Goal: Task Accomplishment & Management: Use online tool/utility

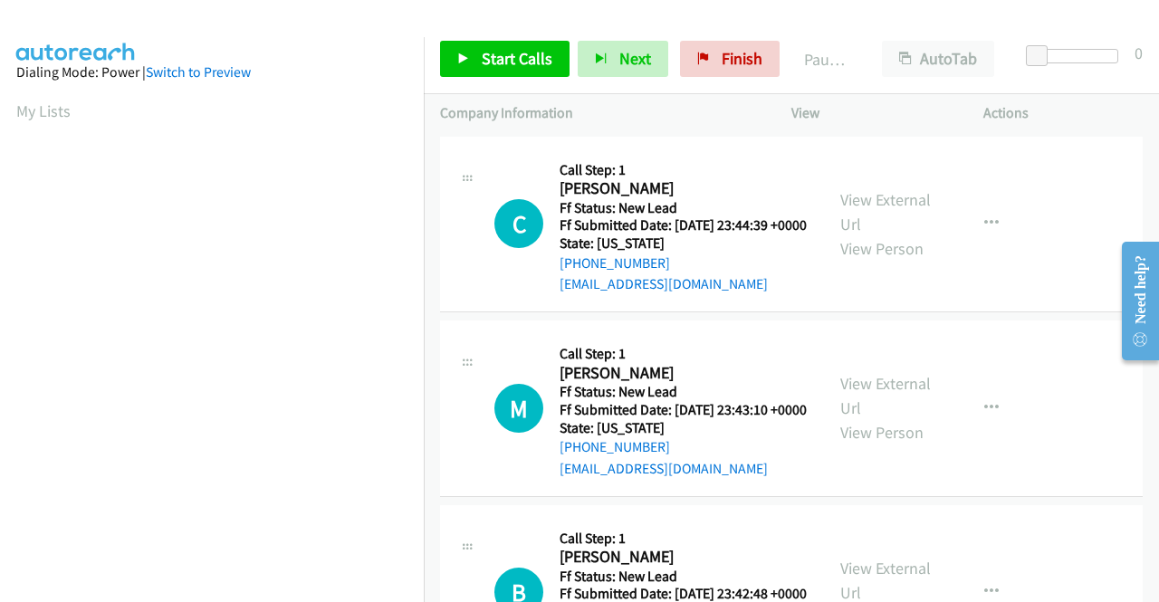
click at [432, 501] on td "M Callback Scheduled Call Step: 1 [PERSON_NAME] America/New_York Ff Status: New…" at bounding box center [791, 409] width 735 height 185
click at [874, 205] on link "View External Url" at bounding box center [885, 211] width 91 height 45
click at [887, 412] on link "View External Url" at bounding box center [885, 395] width 91 height 45
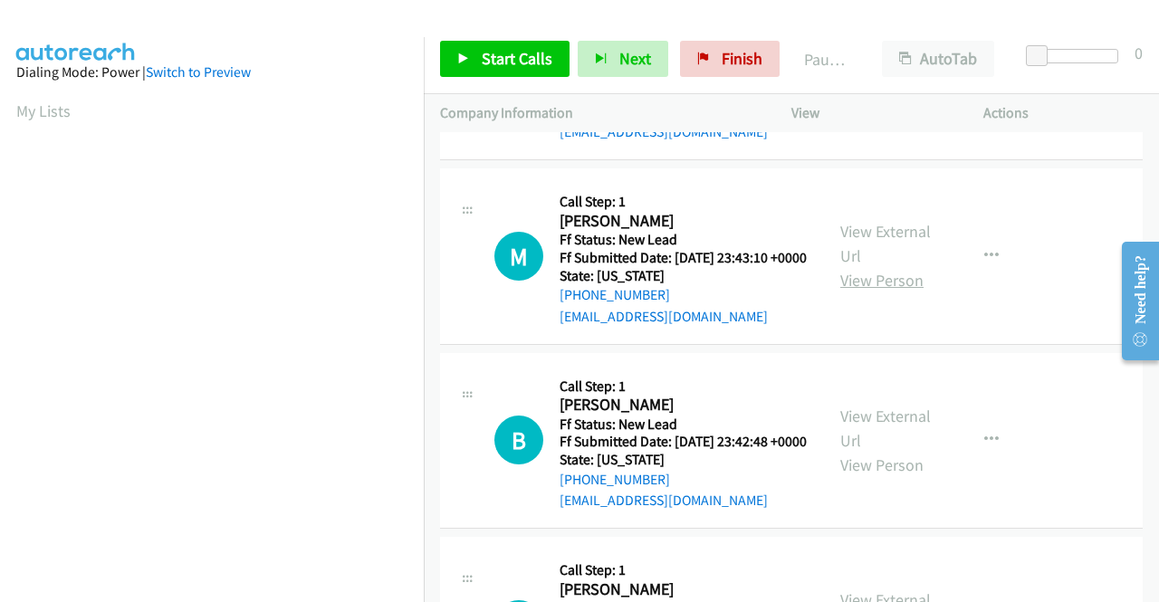
scroll to position [181, 0]
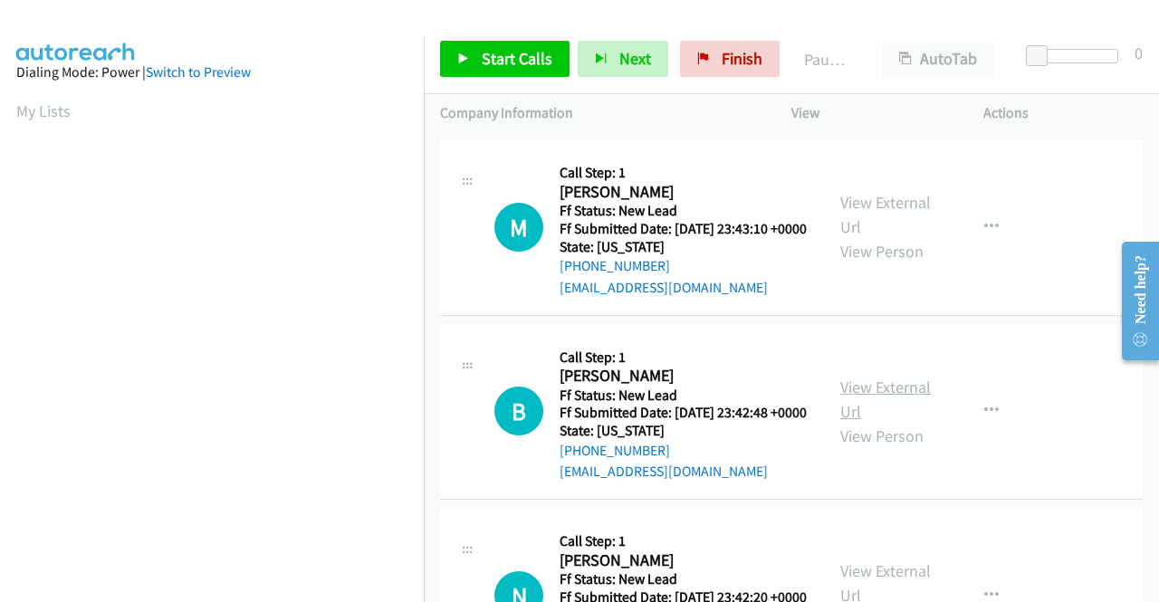
click at [889, 422] on link "View External Url" at bounding box center [885, 399] width 91 height 45
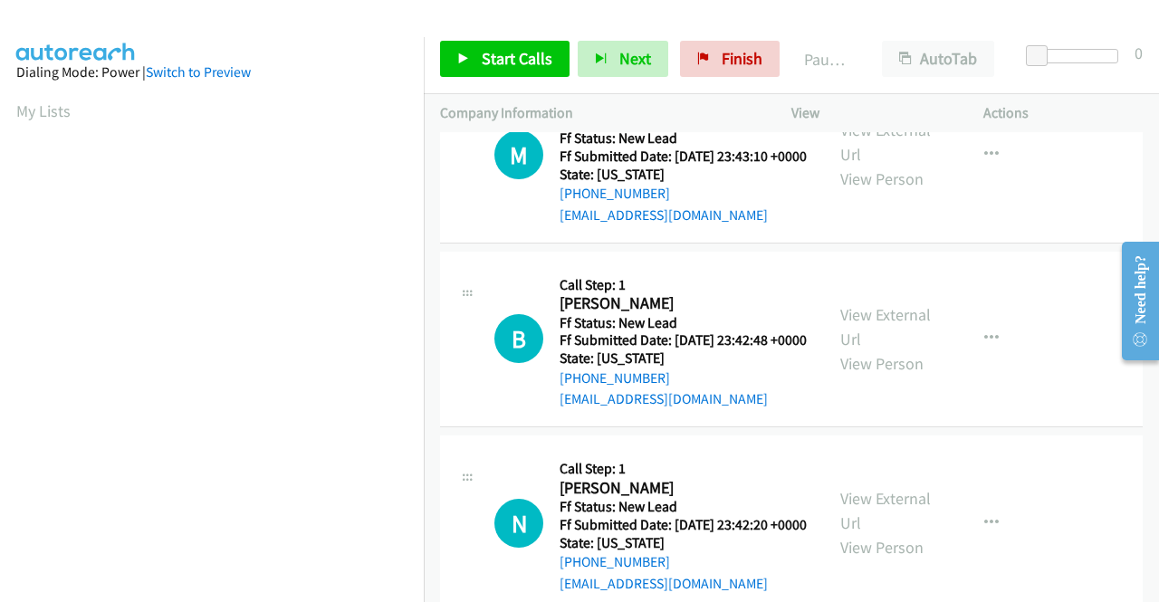
scroll to position [362, 0]
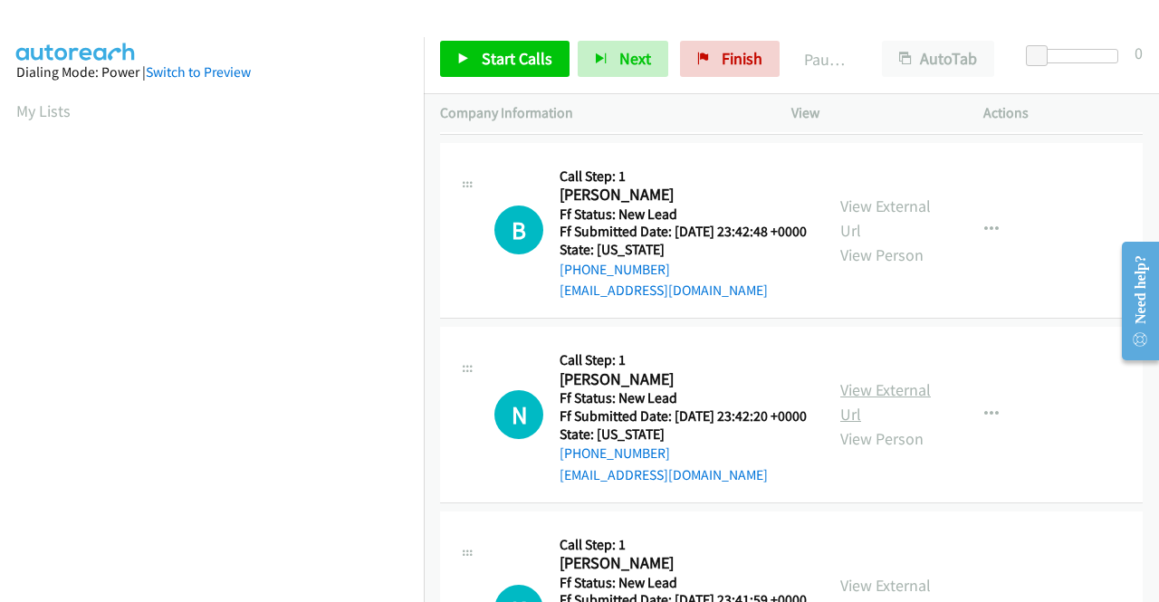
click at [892, 425] on link "View External Url" at bounding box center [885, 401] width 91 height 45
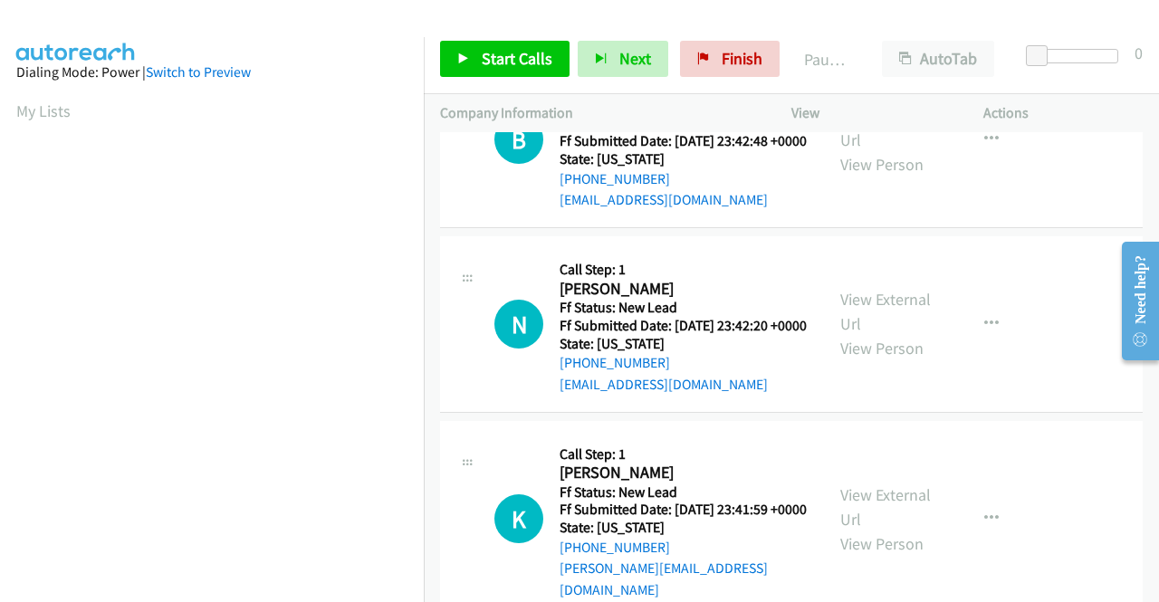
click at [868, 551] on div "View External Url View Person" at bounding box center [887, 518] width 94 height 73
click at [872, 530] on link "View External Url" at bounding box center [885, 506] width 91 height 45
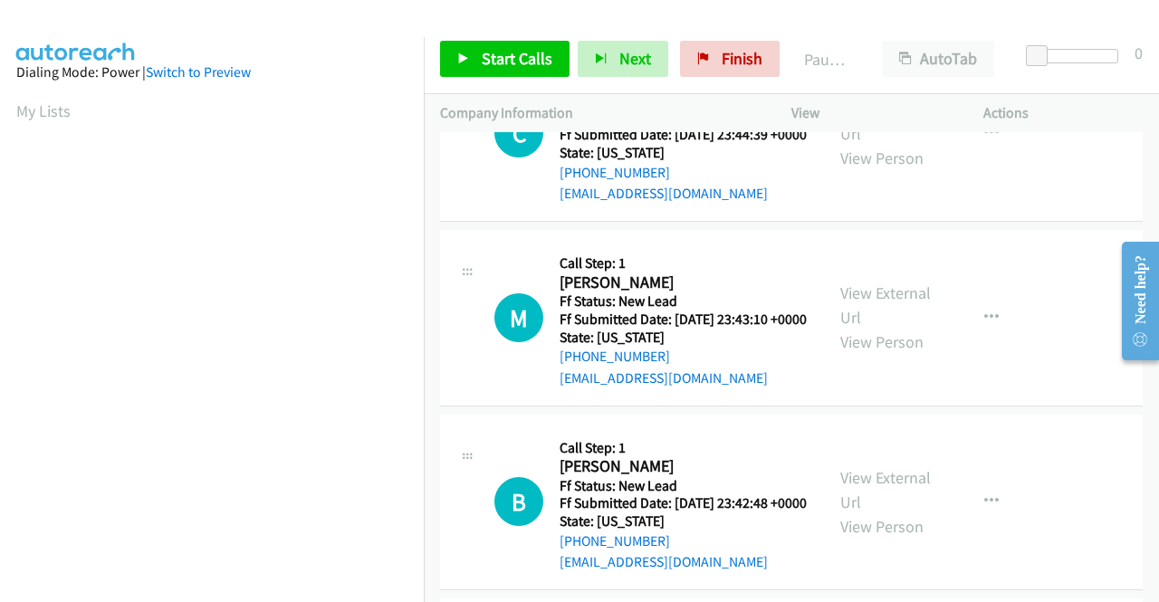
scroll to position [0, 0]
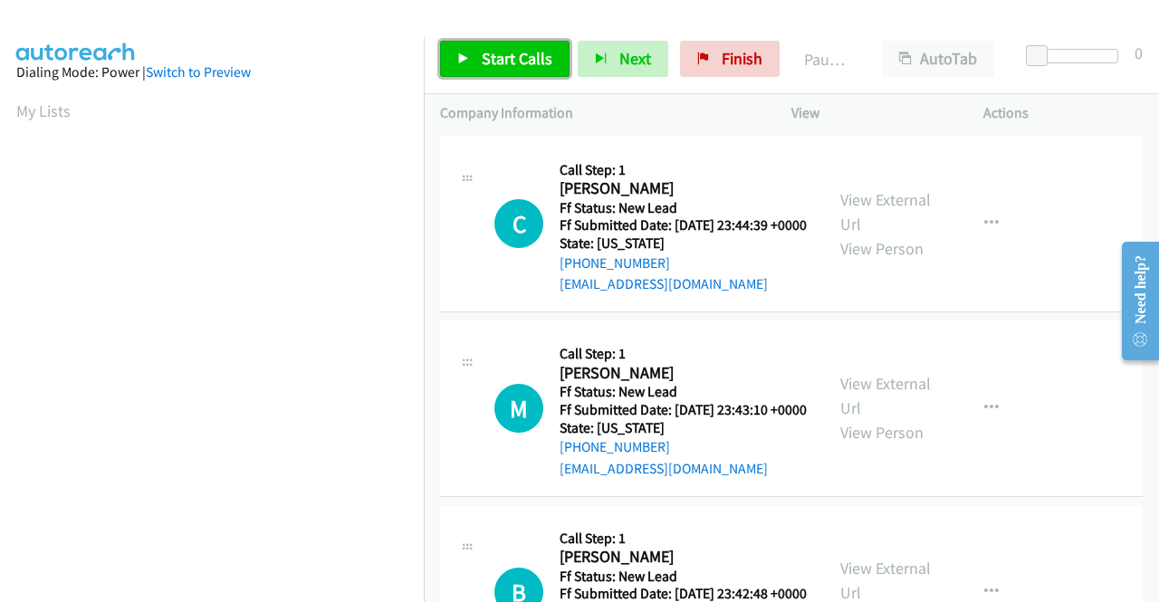
click at [539, 55] on span "Start Calls" at bounding box center [517, 58] width 71 height 21
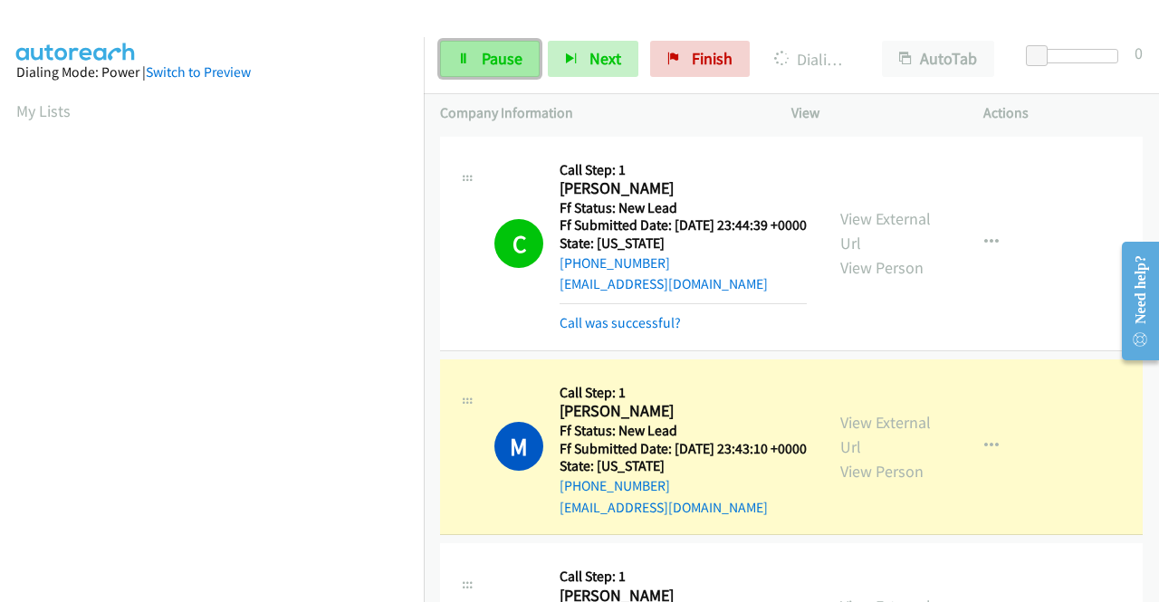
click at [463, 66] on link "Pause" at bounding box center [490, 59] width 100 height 36
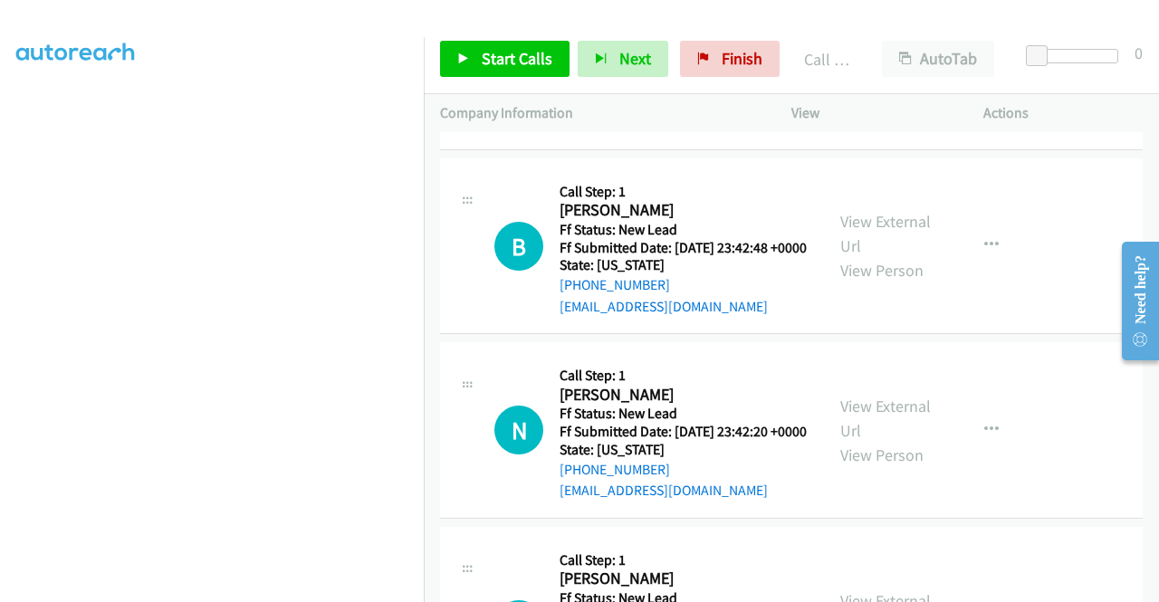
scroll to position [453, 0]
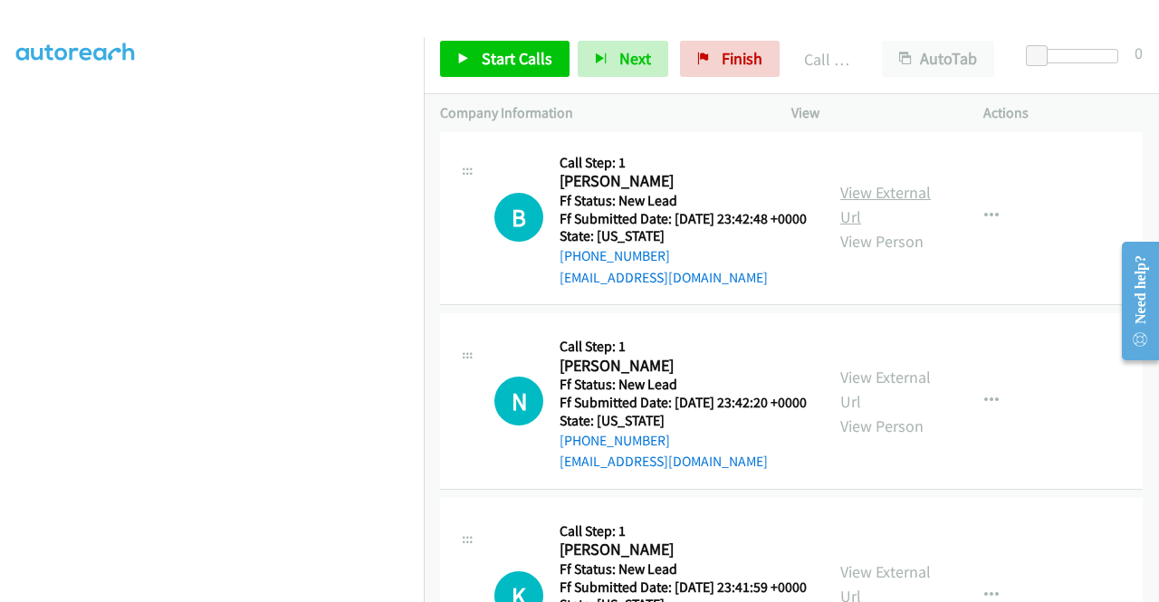
click at [888, 227] on link "View External Url" at bounding box center [885, 204] width 91 height 45
click at [532, 61] on span "Start Calls" at bounding box center [517, 58] width 71 height 21
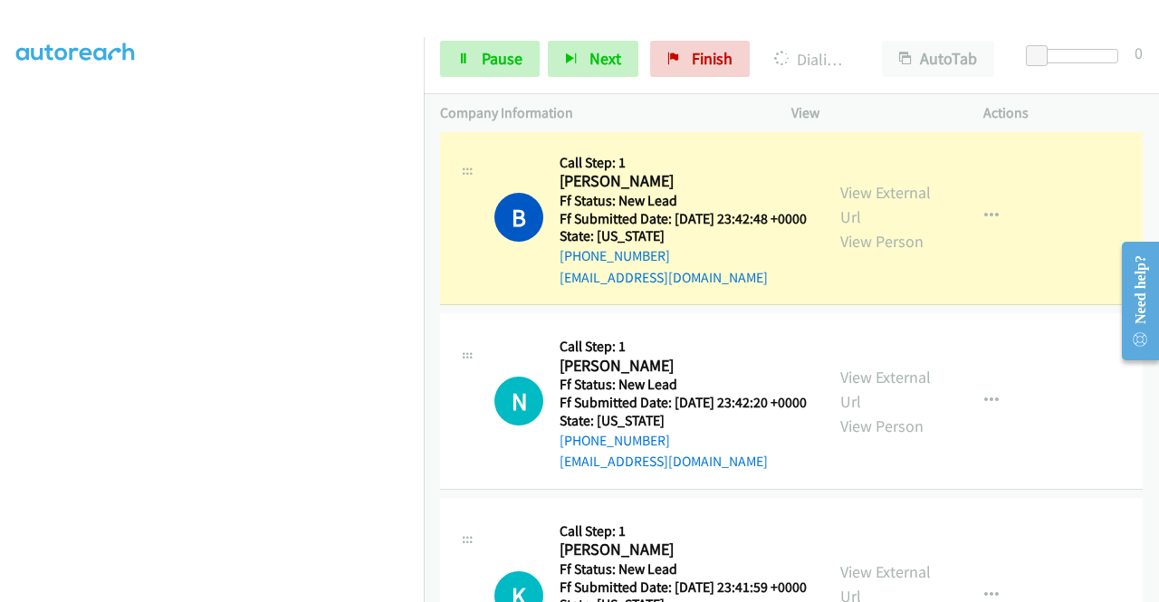
scroll to position [0, 0]
click at [494, 46] on link "Pause" at bounding box center [490, 59] width 100 height 36
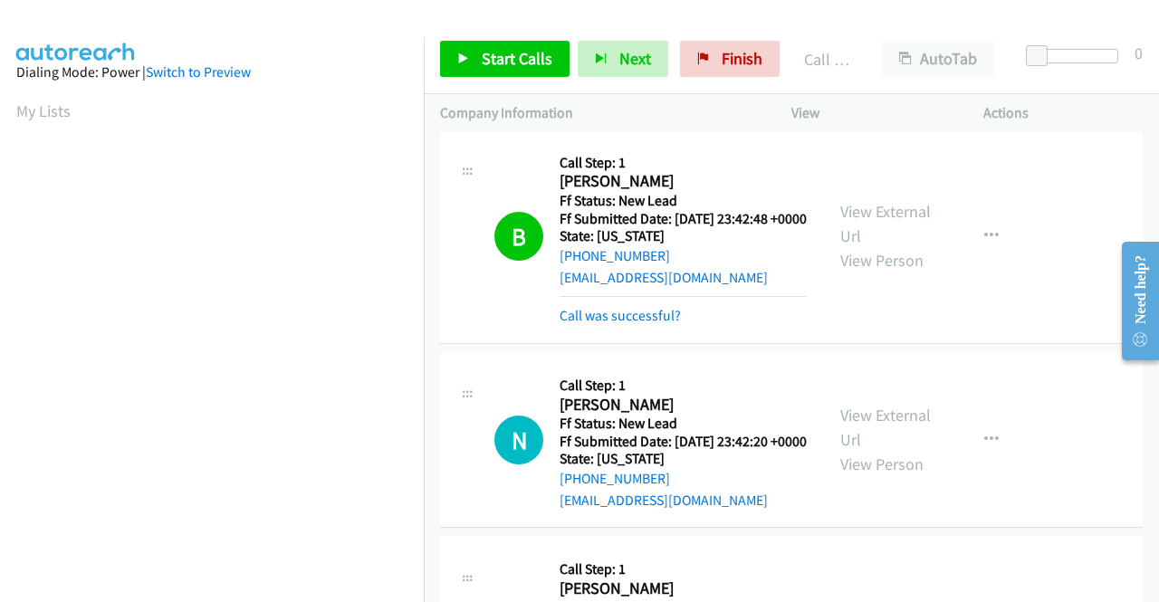
scroll to position [413, 0]
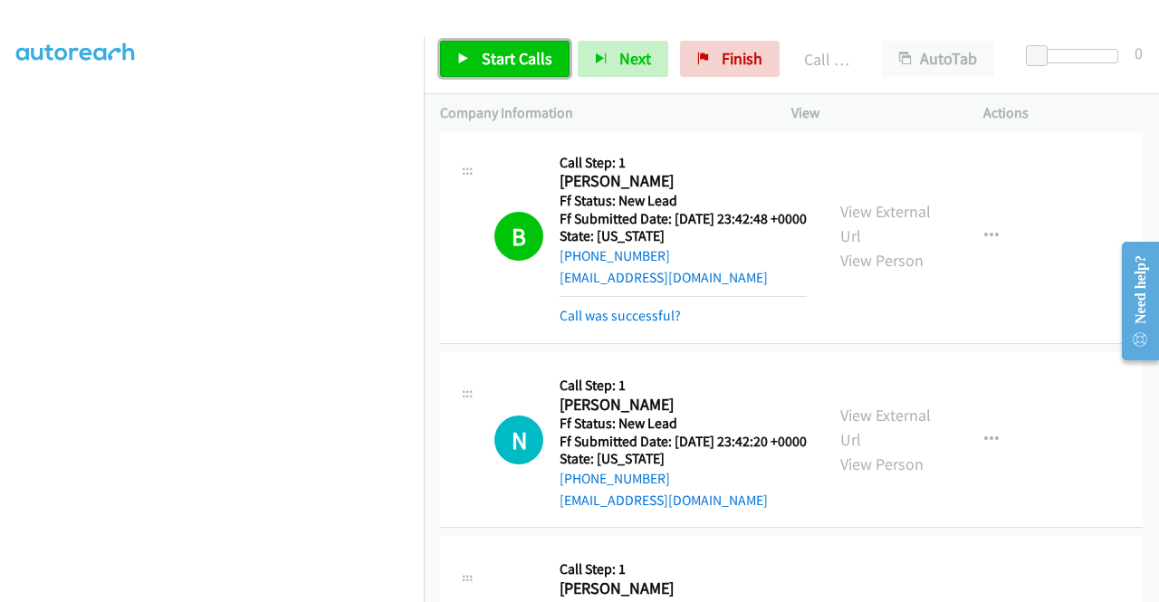
click at [485, 68] on span "Start Calls" at bounding box center [517, 58] width 71 height 21
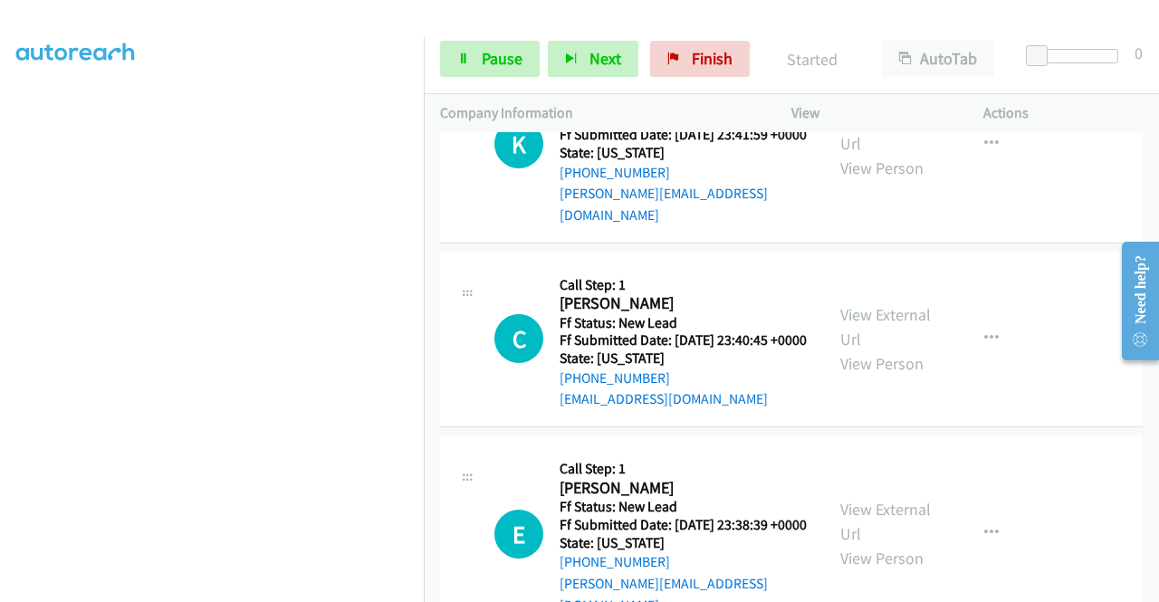
scroll to position [996, 0]
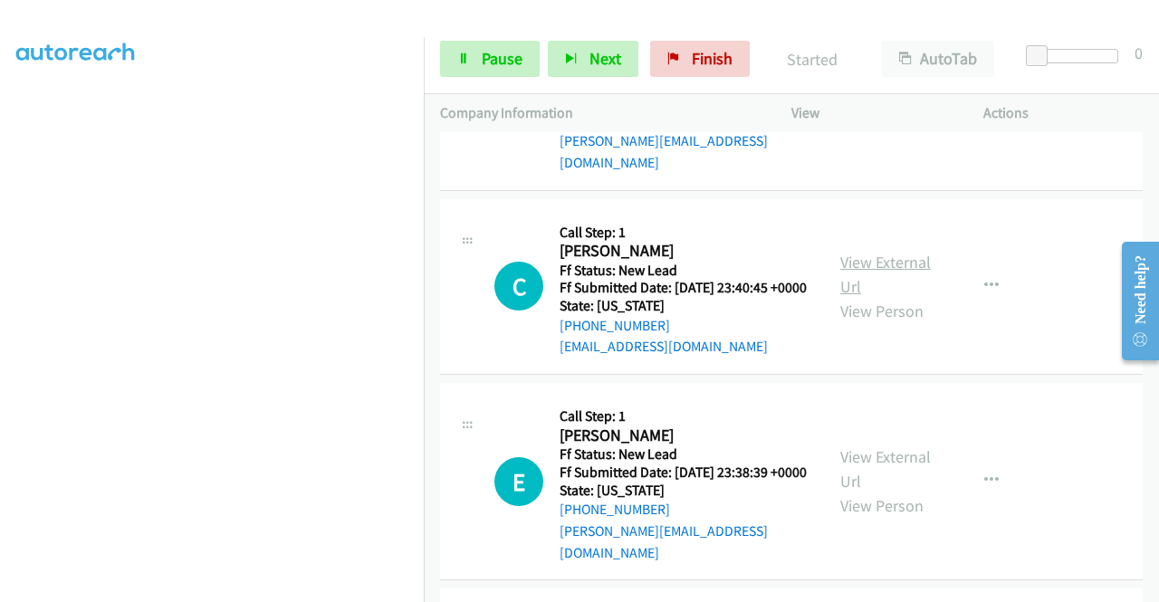
click at [896, 297] on link "View External Url" at bounding box center [885, 274] width 91 height 45
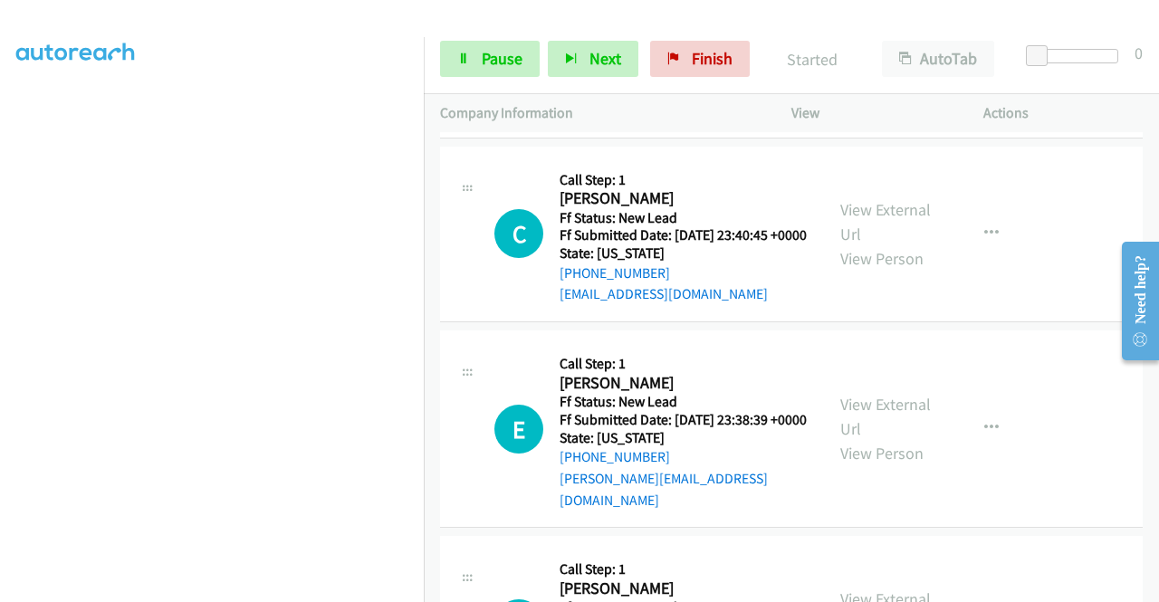
scroll to position [1086, 0]
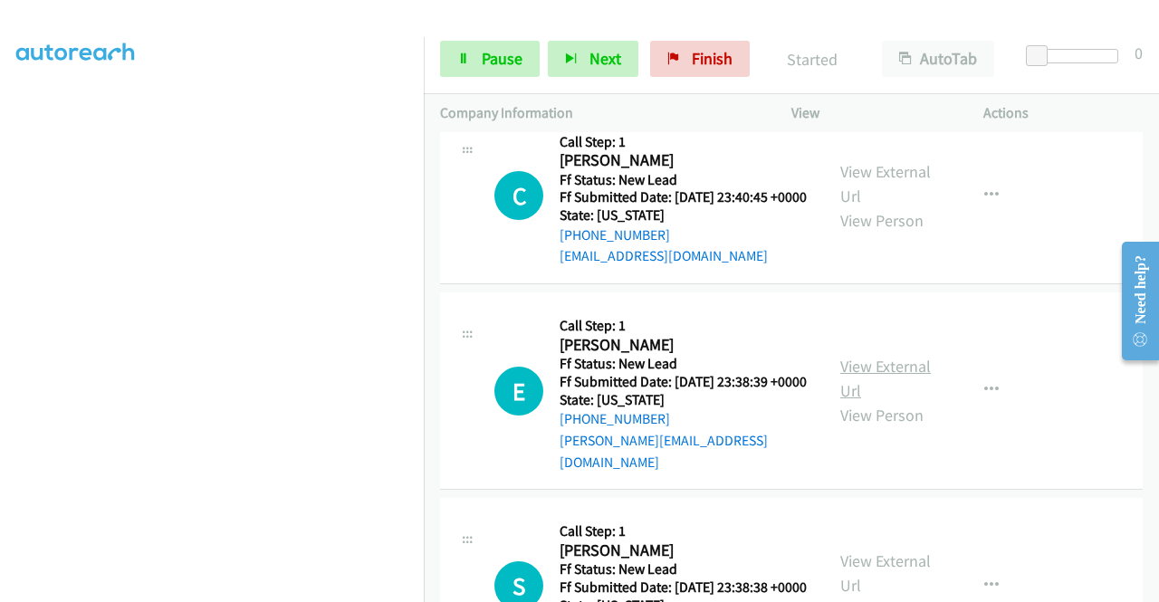
click at [892, 401] on link "View External Url" at bounding box center [885, 378] width 91 height 45
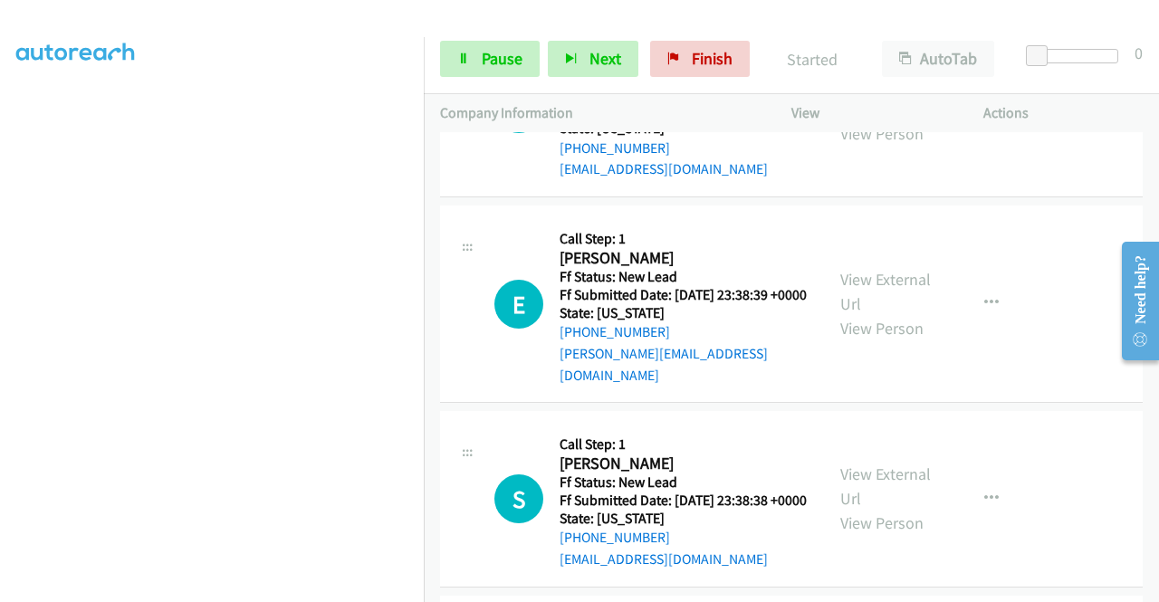
scroll to position [1267, 0]
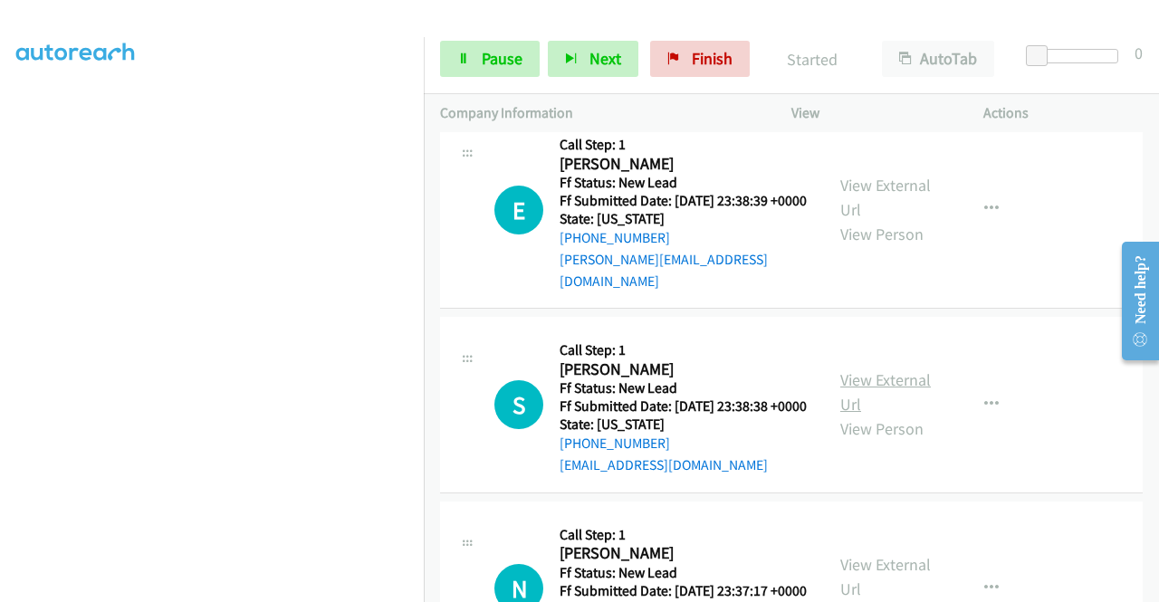
click at [881, 415] on link "View External Url" at bounding box center [885, 391] width 91 height 45
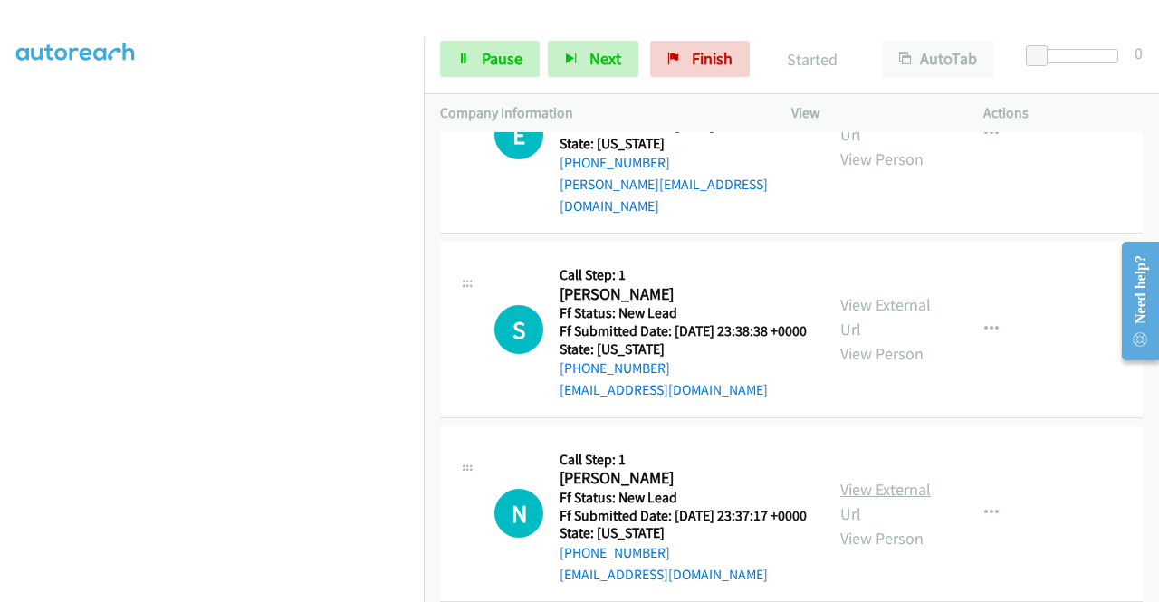
scroll to position [1448, 0]
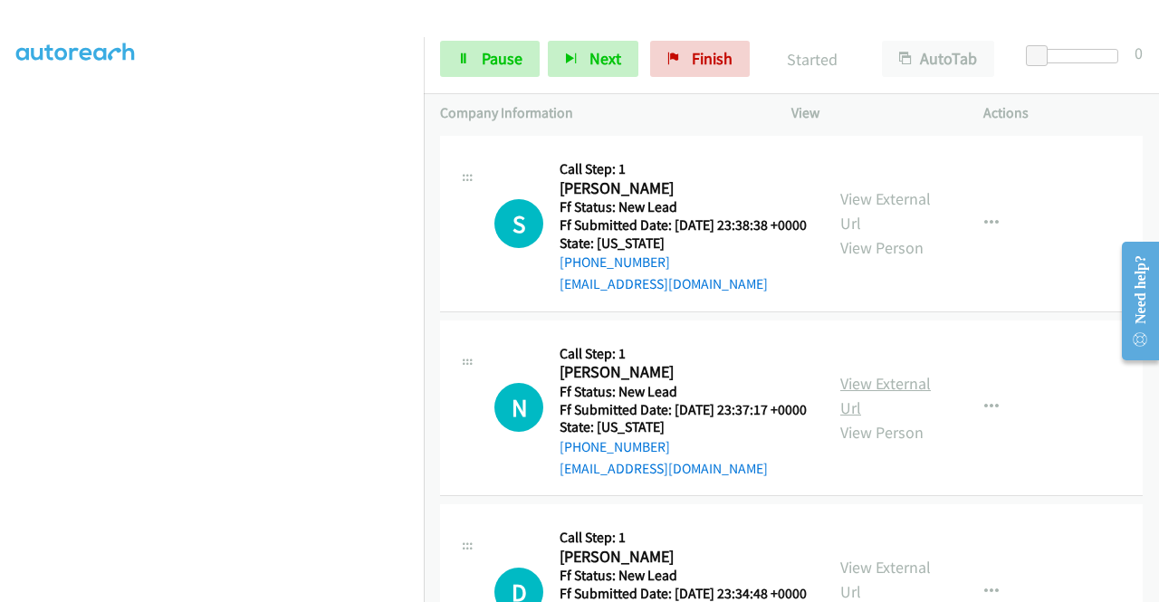
click at [864, 418] on link "View External Url" at bounding box center [885, 395] width 91 height 45
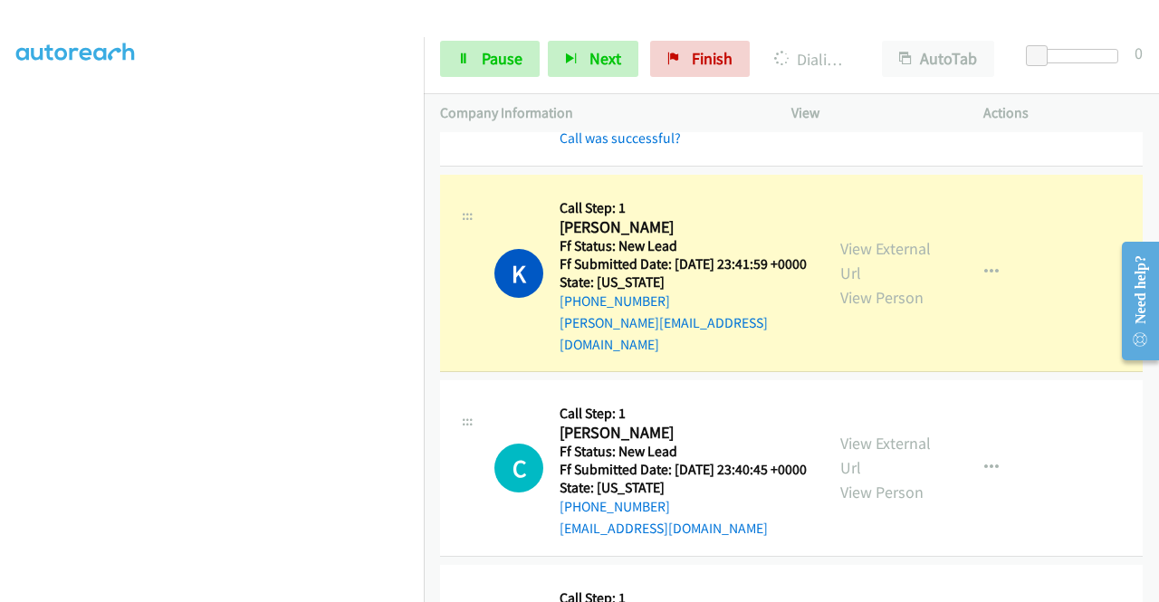
scroll to position [0, 0]
drag, startPoint x: 471, startPoint y: 54, endPoint x: 507, endPoint y: 37, distance: 40.1
click at [472, 53] on link "Pause" at bounding box center [490, 59] width 100 height 36
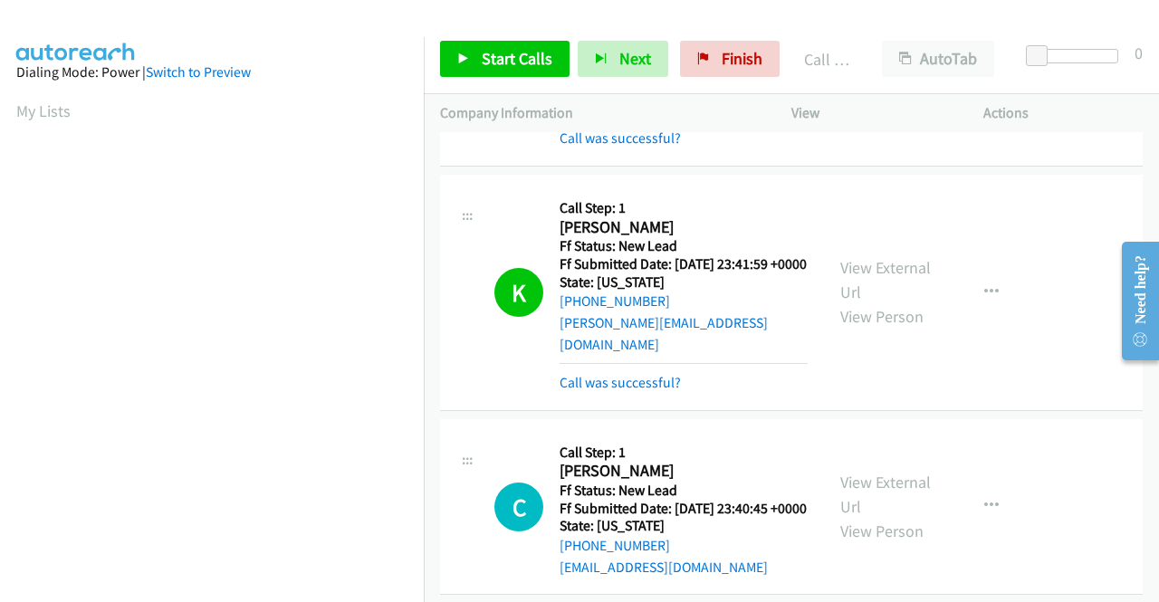
scroll to position [413, 0]
click at [911, 302] on link "View External Url" at bounding box center [885, 279] width 91 height 45
click at [664, 391] on link "Call was successful?" at bounding box center [619, 382] width 121 height 17
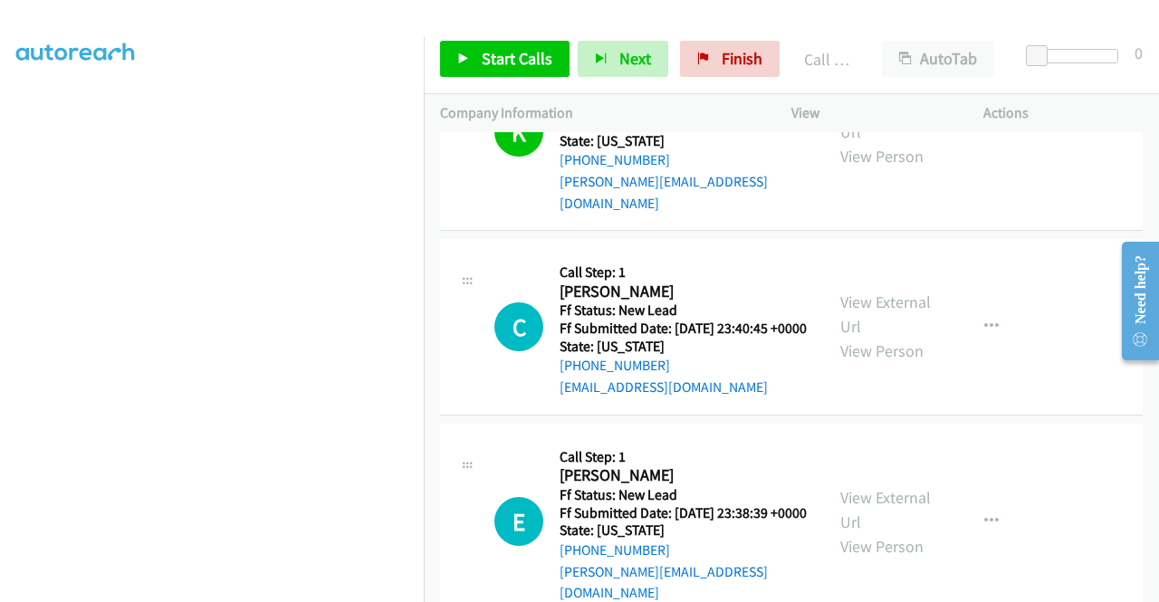
scroll to position [1034, 0]
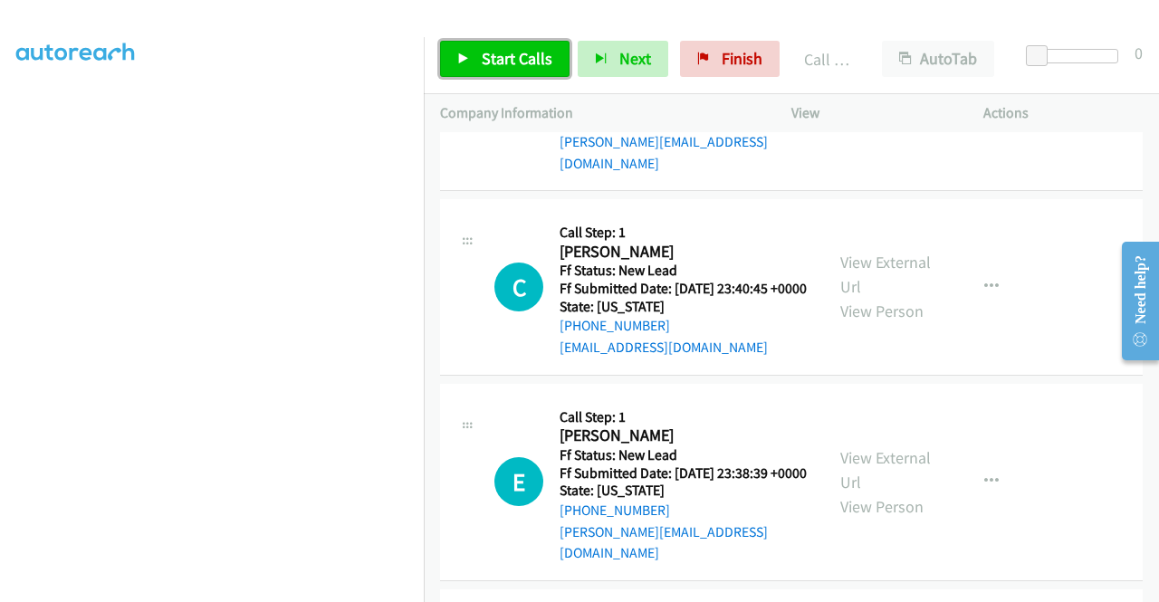
click at [549, 60] on link "Start Calls" at bounding box center [504, 59] width 129 height 36
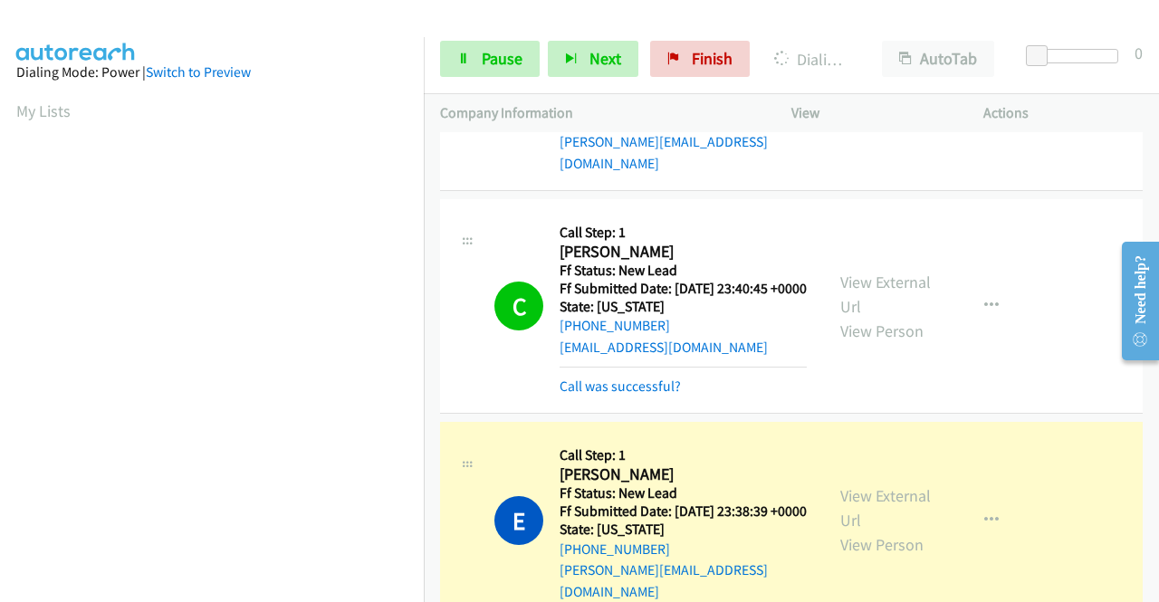
scroll to position [413, 0]
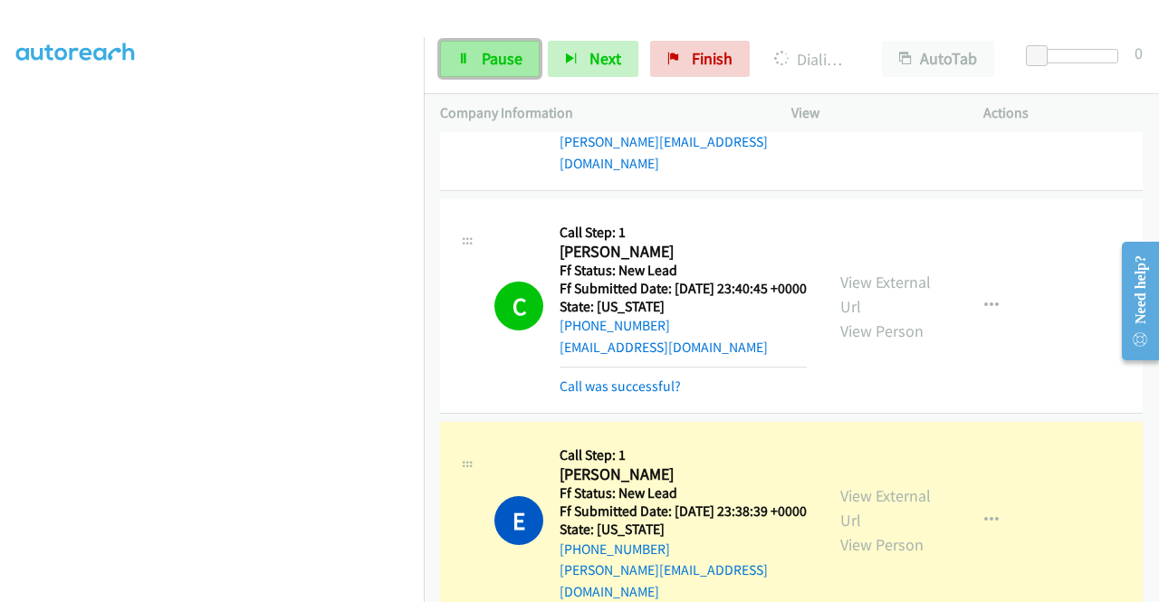
click at [513, 69] on link "Pause" at bounding box center [490, 59] width 100 height 36
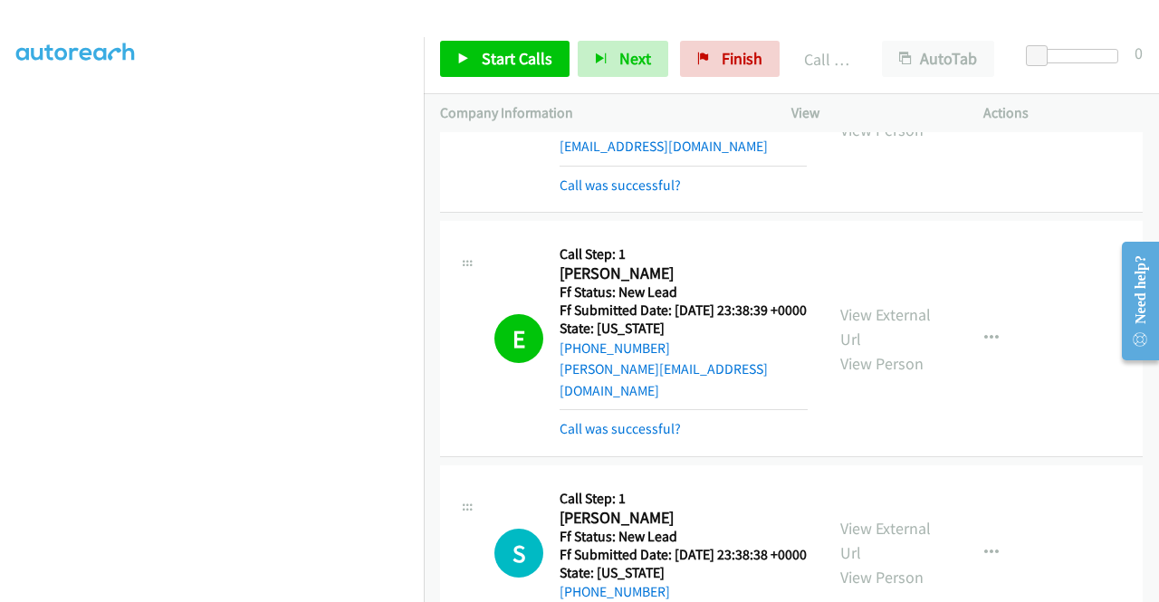
scroll to position [1305, 0]
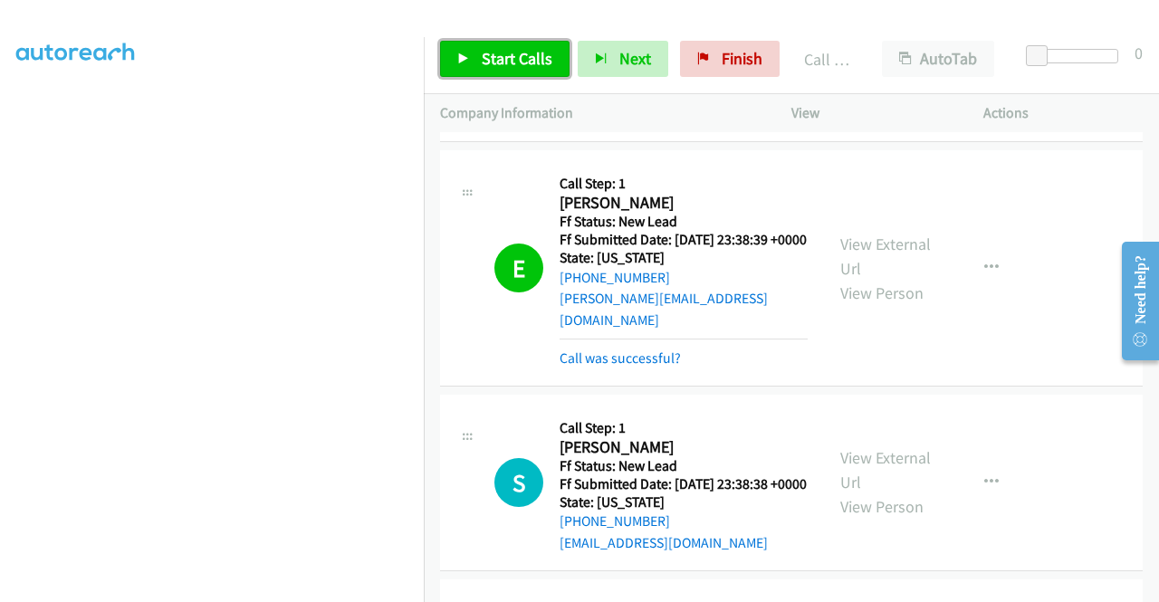
click at [462, 64] on link "Start Calls" at bounding box center [504, 59] width 129 height 36
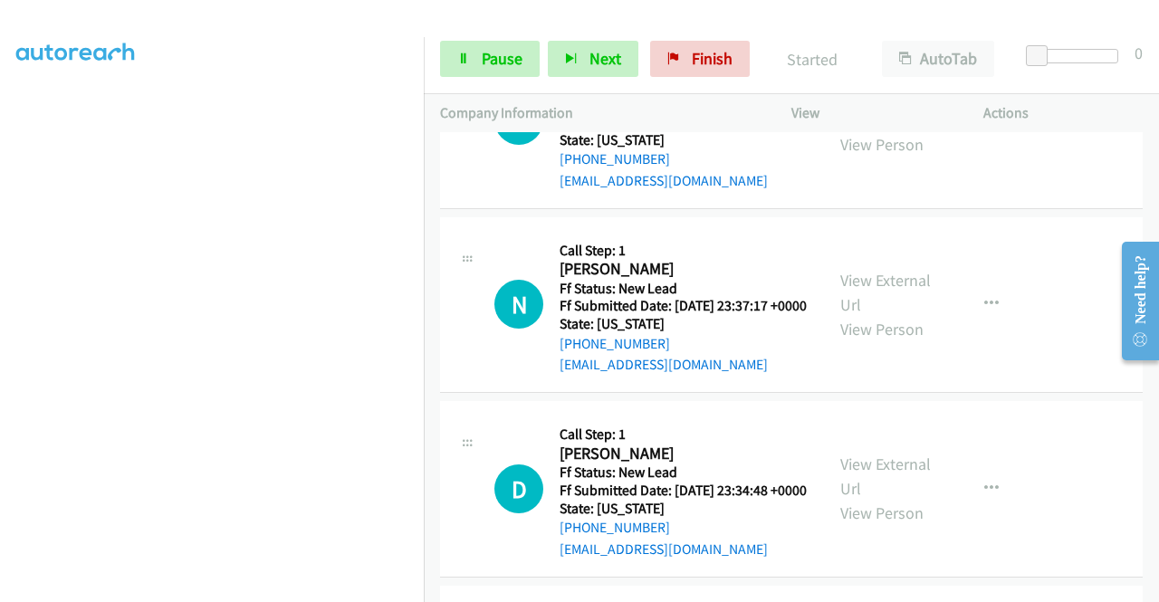
scroll to position [1667, 0]
click at [871, 499] on link "View External Url" at bounding box center [885, 475] width 91 height 45
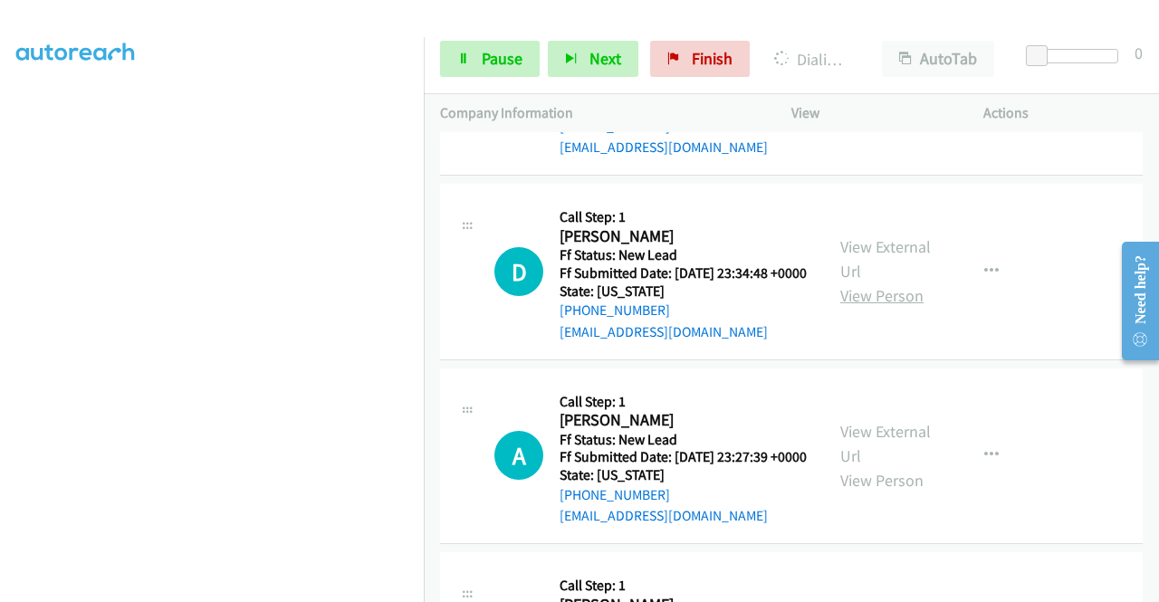
scroll to position [1939, 0]
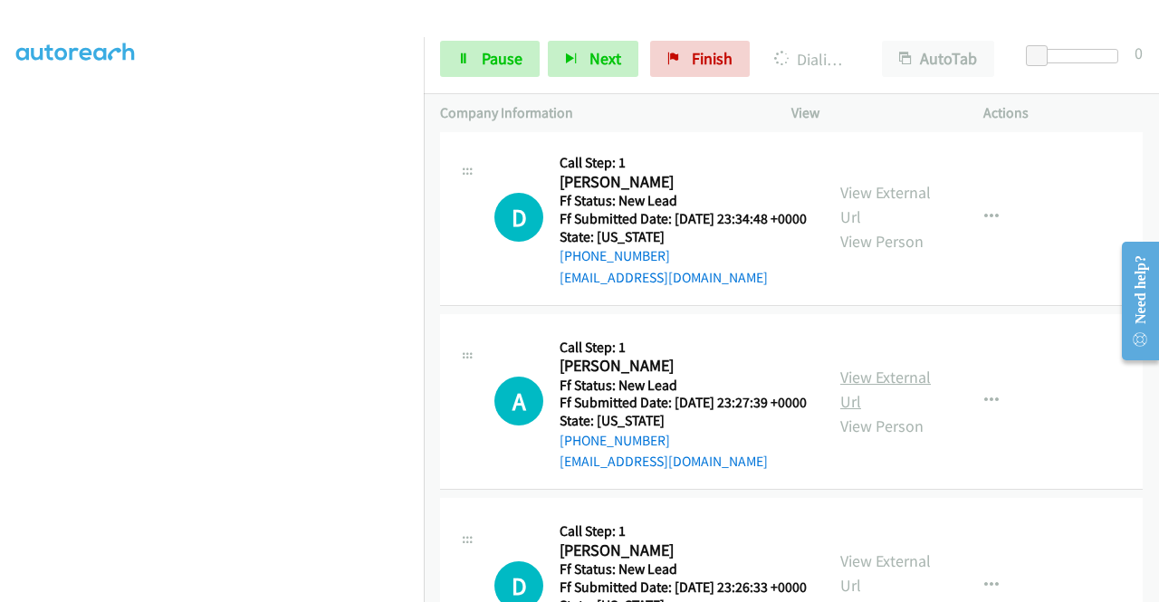
click at [864, 412] on link "View External Url" at bounding box center [885, 389] width 91 height 45
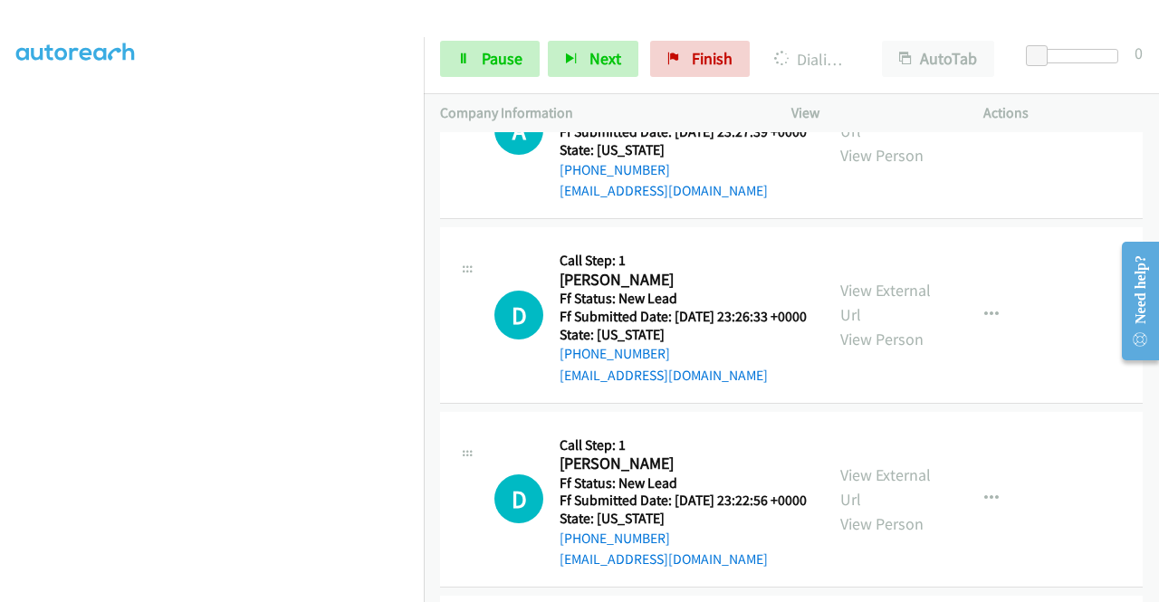
scroll to position [2210, 0]
click at [883, 324] on link "View External Url" at bounding box center [885, 301] width 91 height 45
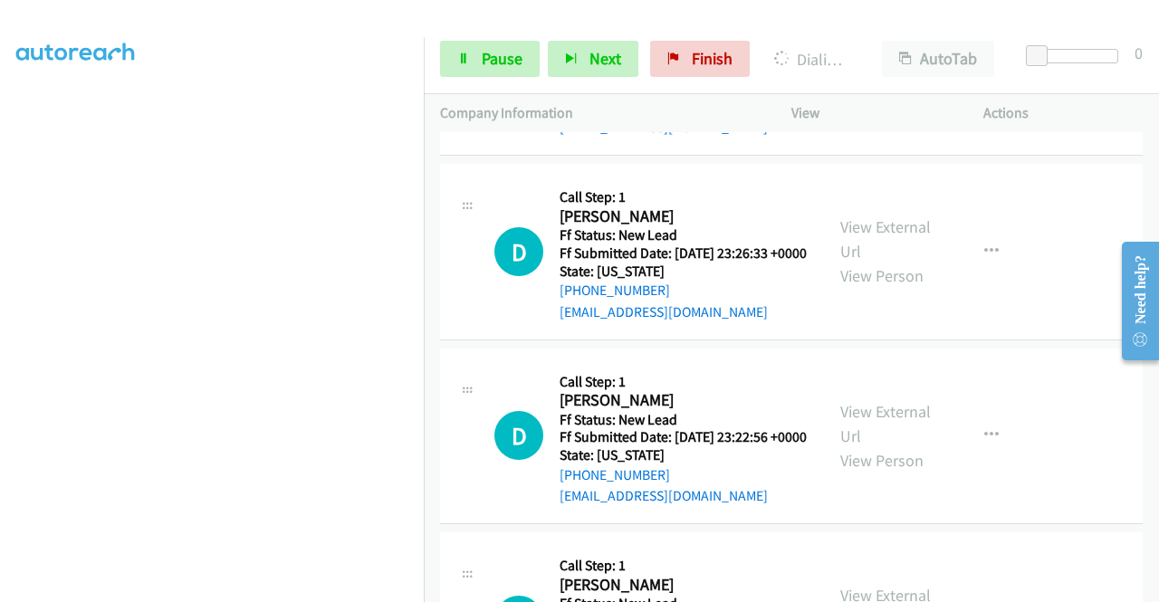
scroll to position [2301, 0]
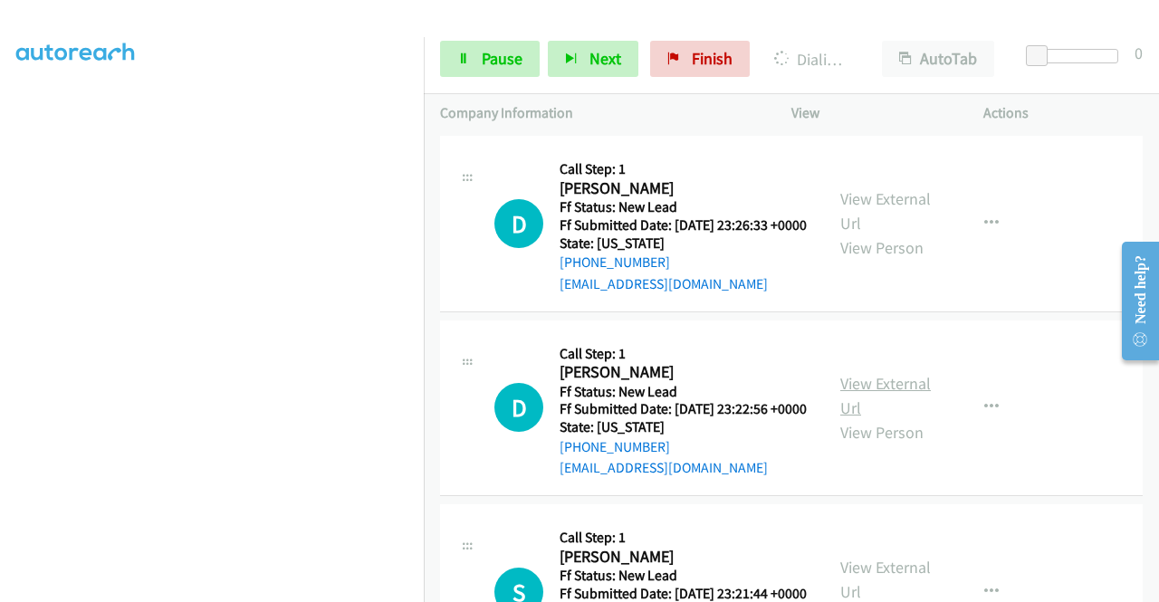
click at [882, 418] on link "View External Url" at bounding box center [885, 395] width 91 height 45
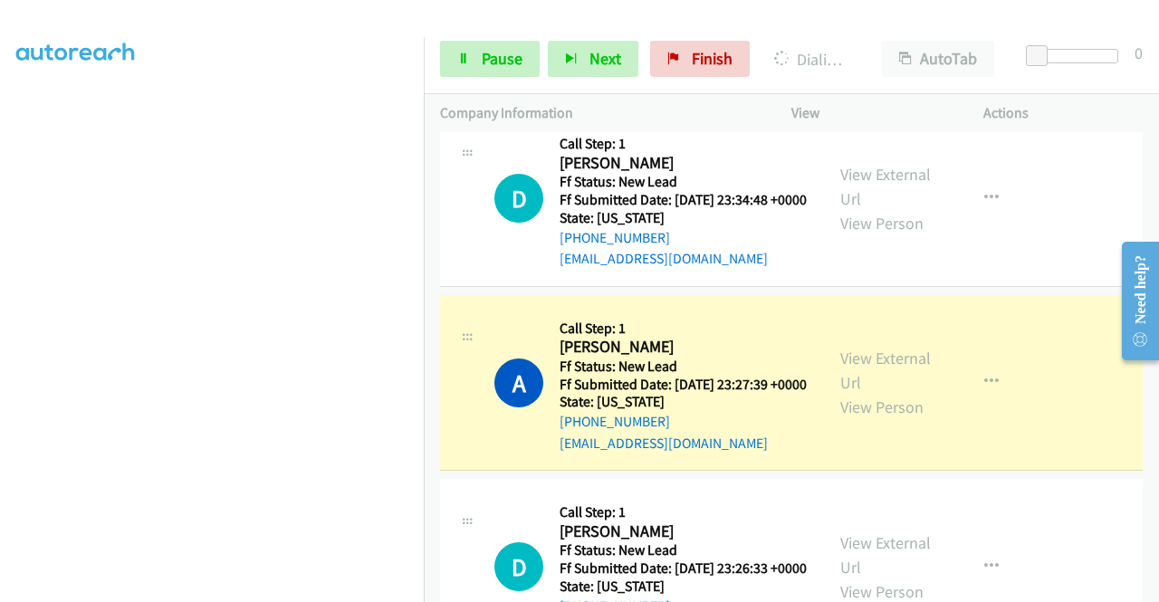
scroll to position [2159, 0]
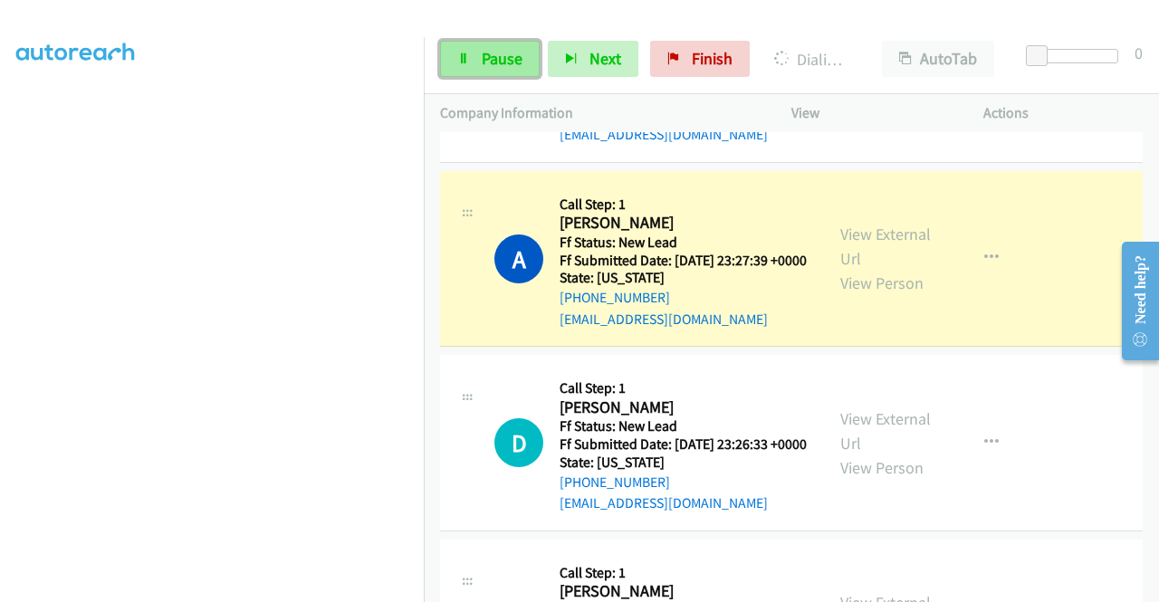
click at [460, 59] on icon at bounding box center [463, 59] width 13 height 13
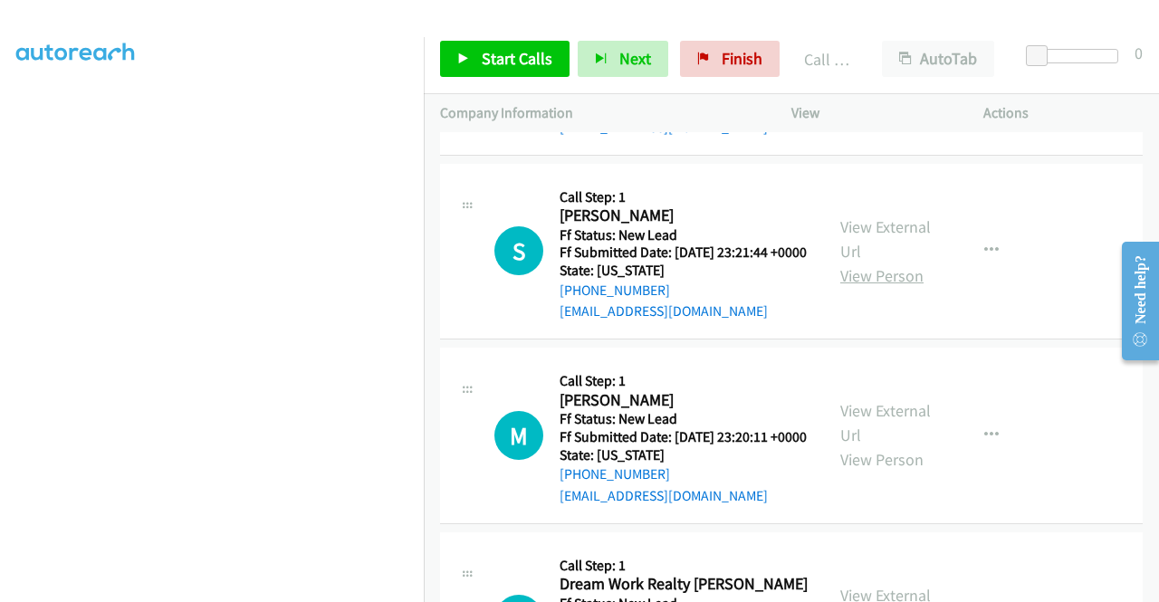
scroll to position [2883, 0]
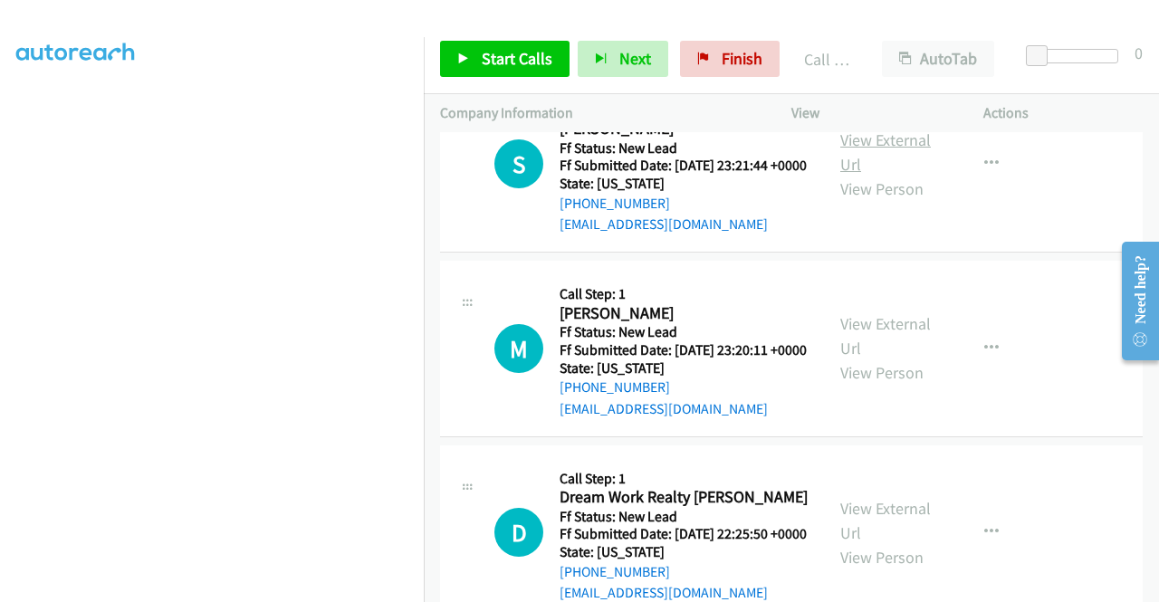
click at [896, 175] on link "View External Url" at bounding box center [885, 151] width 91 height 45
click at [867, 358] on link "View External Url" at bounding box center [885, 335] width 91 height 45
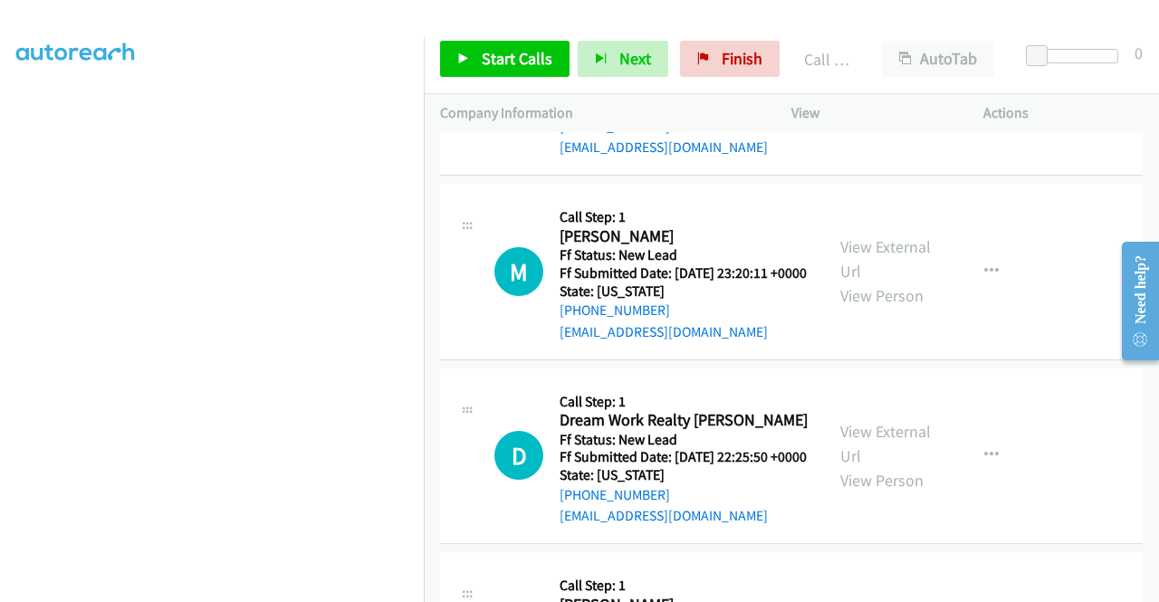
scroll to position [3064, 0]
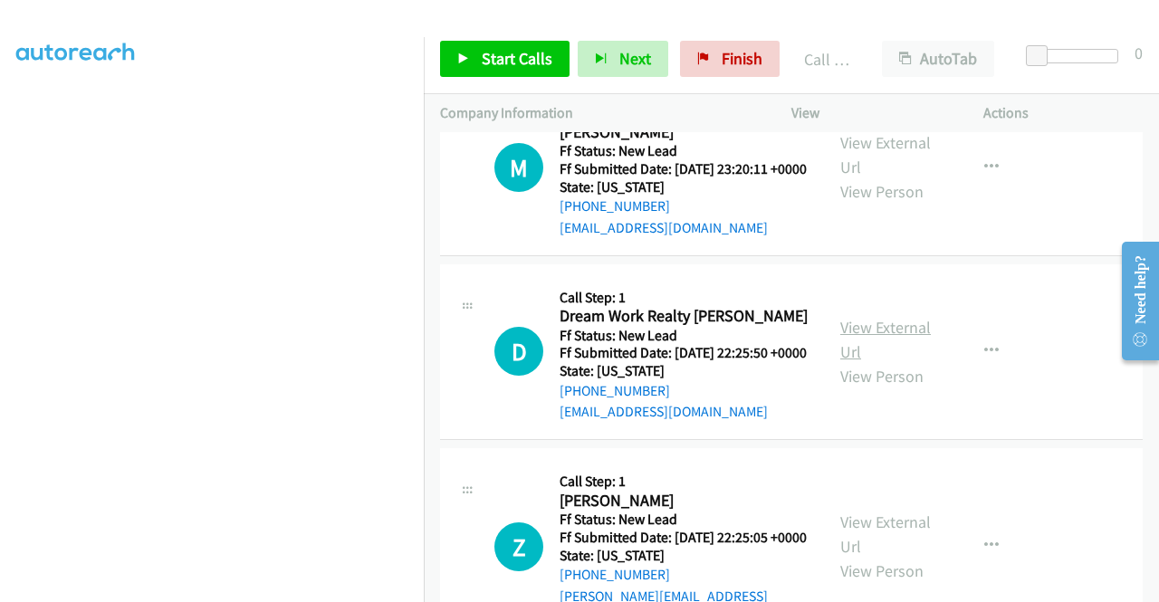
click at [896, 362] on link "View External Url" at bounding box center [885, 339] width 91 height 45
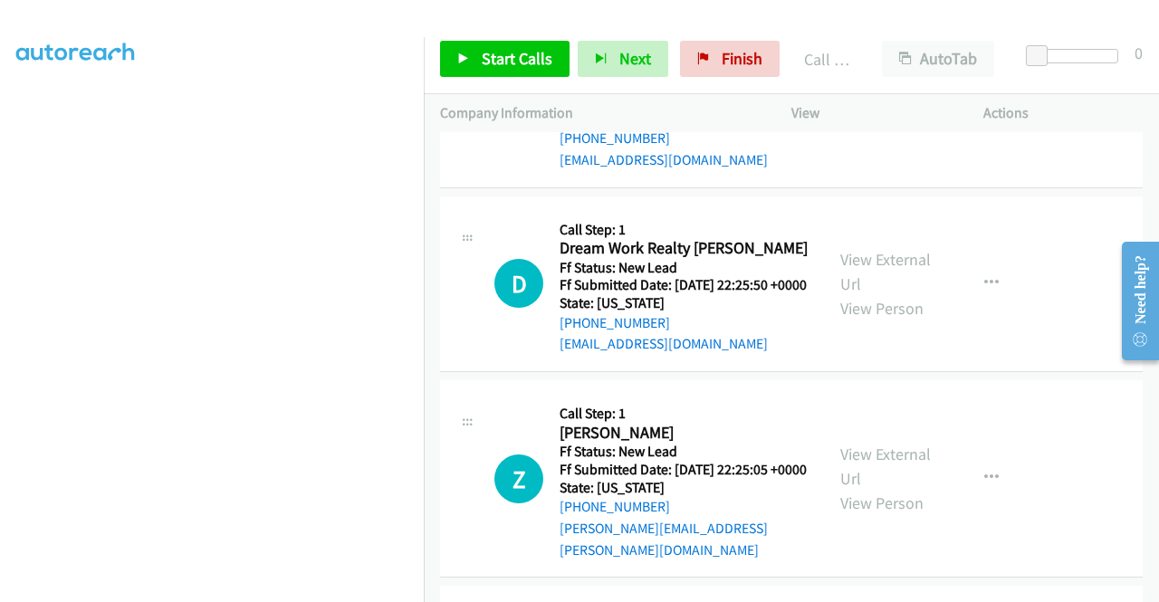
scroll to position [3245, 0]
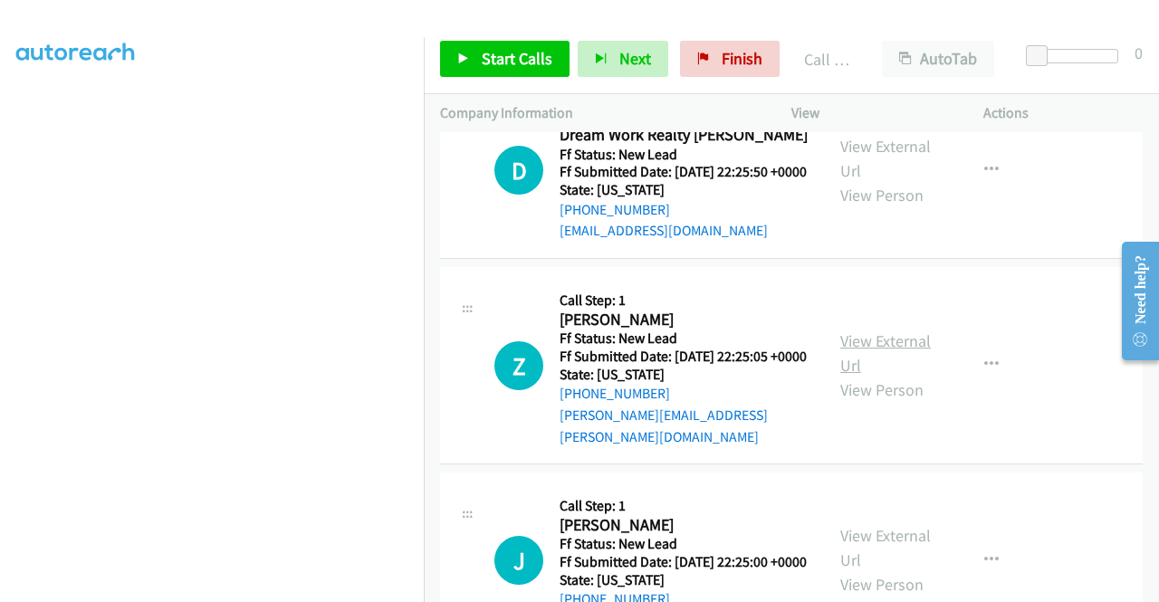
click at [869, 376] on link "View External Url" at bounding box center [885, 352] width 91 height 45
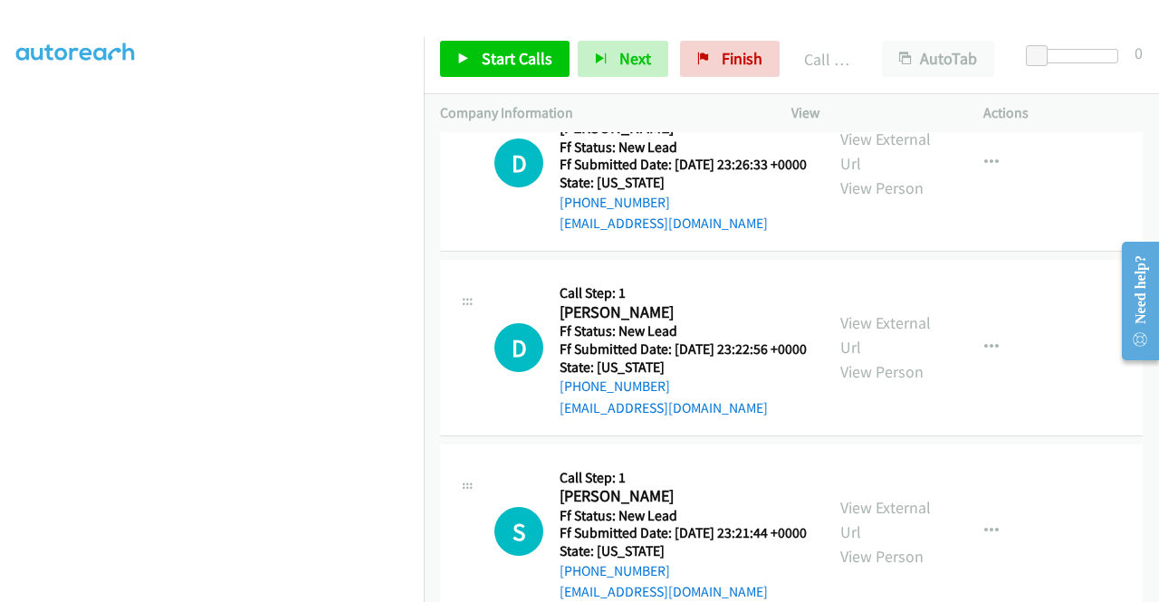
scroll to position [2521, 0]
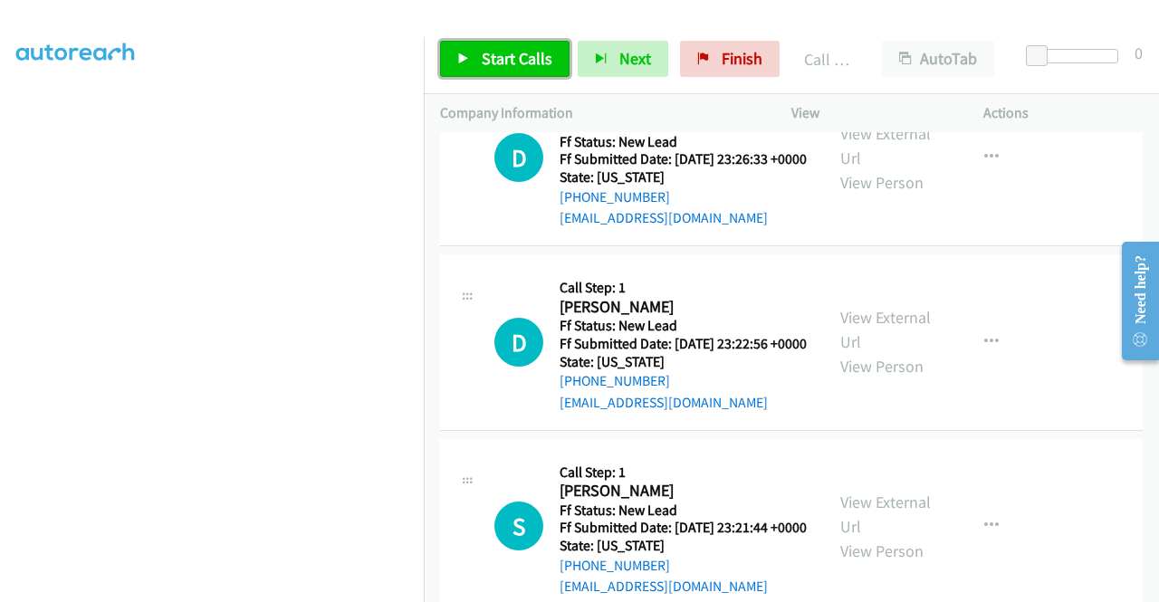
click at [518, 58] on span "Start Calls" at bounding box center [517, 58] width 71 height 21
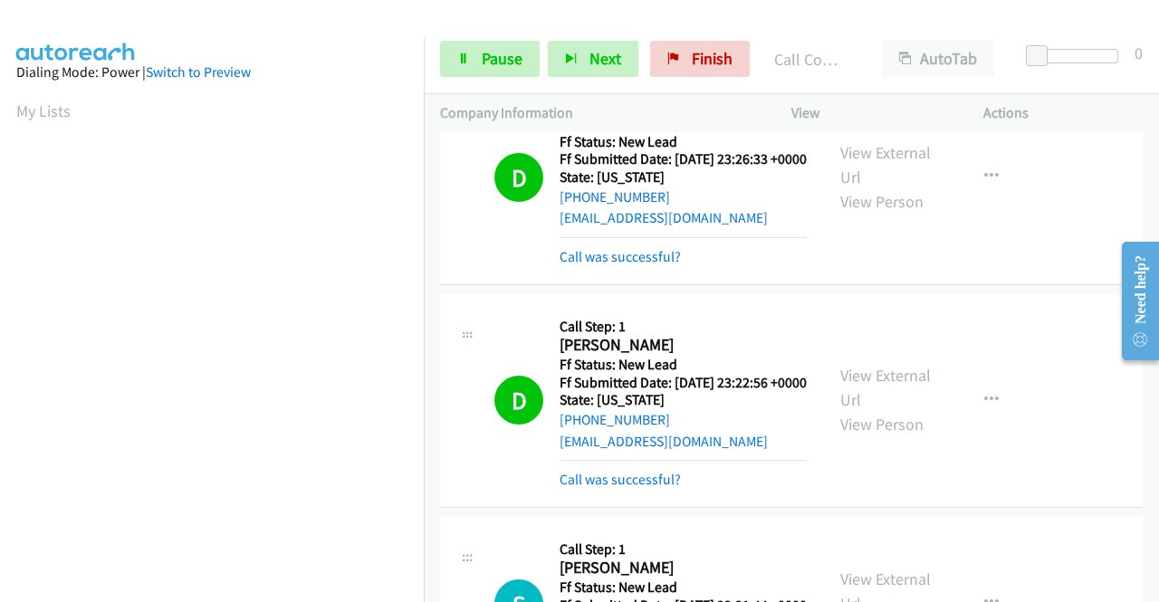
scroll to position [413, 0]
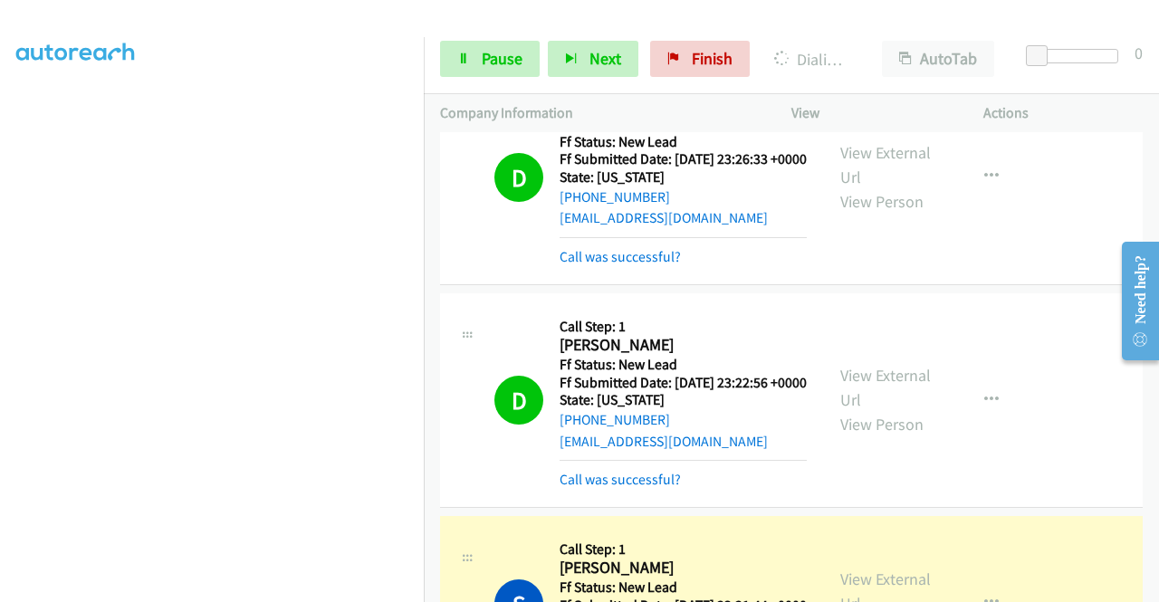
click at [1036, 214] on td "D Callback Scheduled Call Step: 1 [PERSON_NAME] America/Los_Angeles Ff Status: …" at bounding box center [791, 177] width 735 height 223
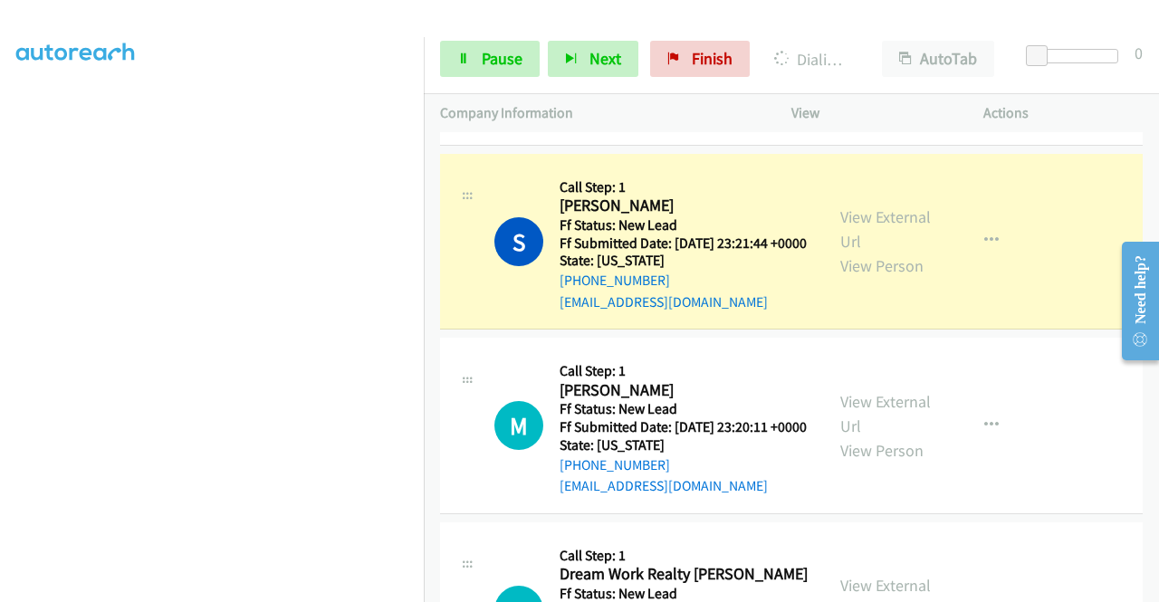
scroll to position [0, 0]
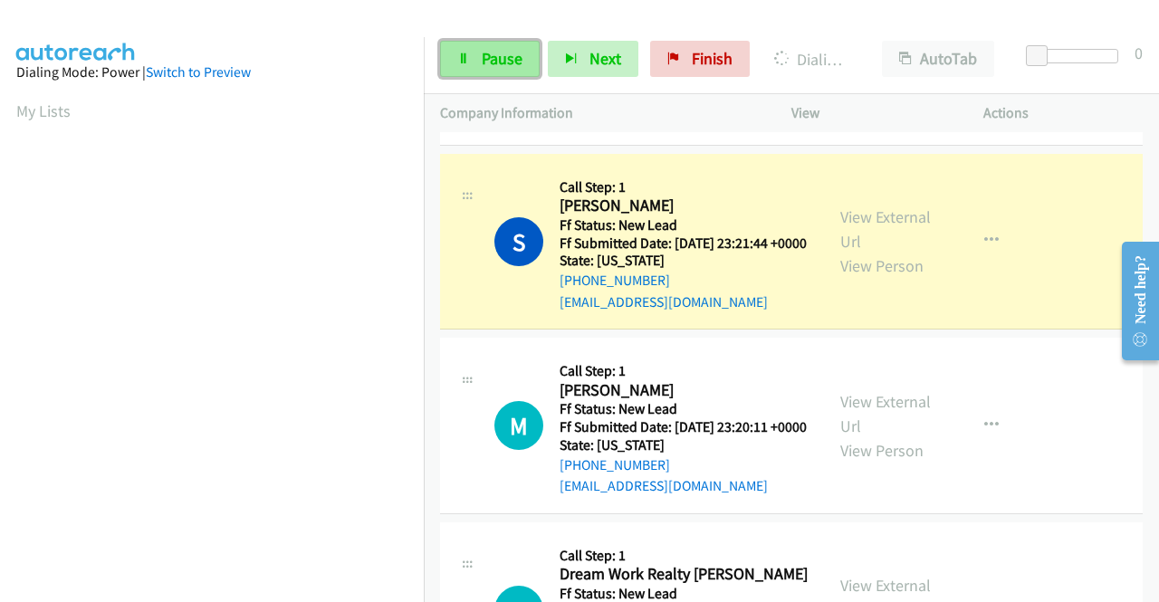
click at [501, 62] on span "Pause" at bounding box center [502, 58] width 41 height 21
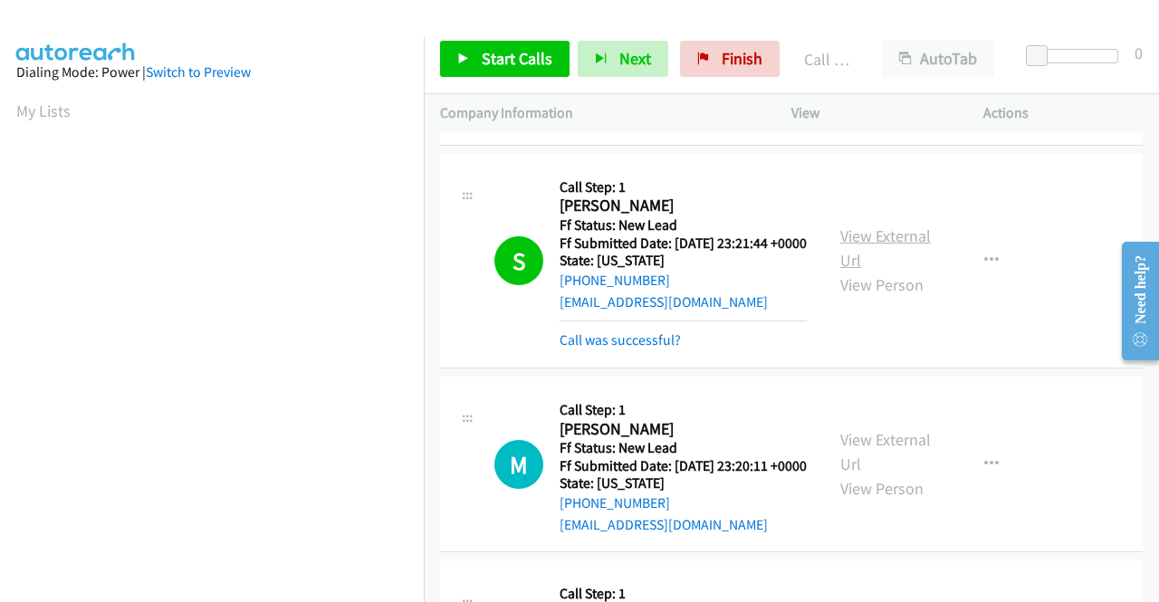
click at [888, 271] on link "View External Url" at bounding box center [885, 247] width 91 height 45
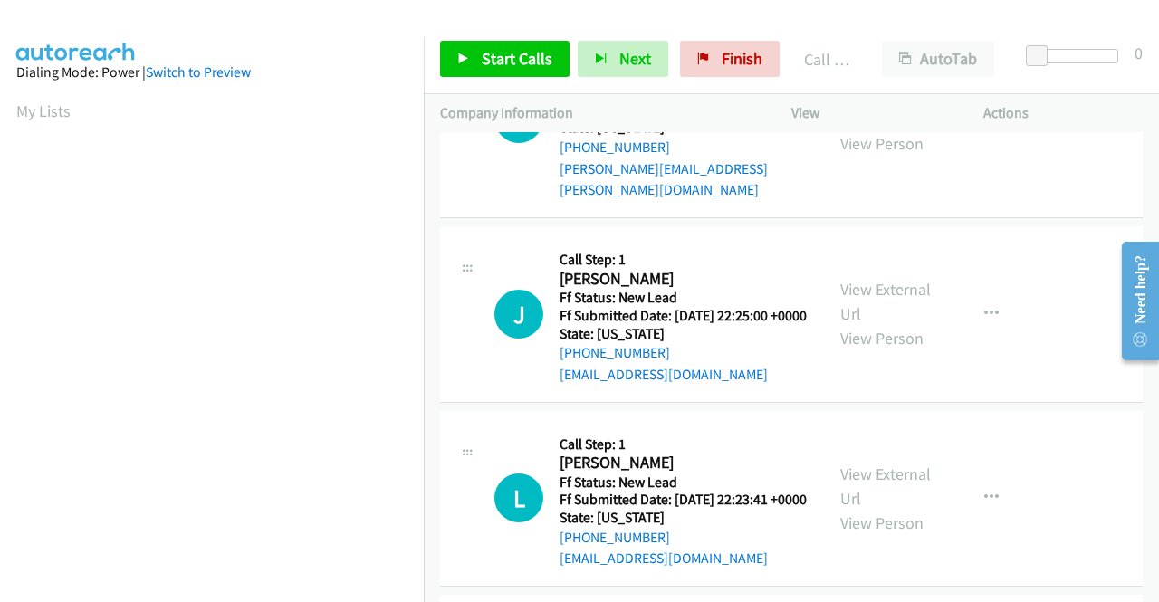
scroll to position [3698, 0]
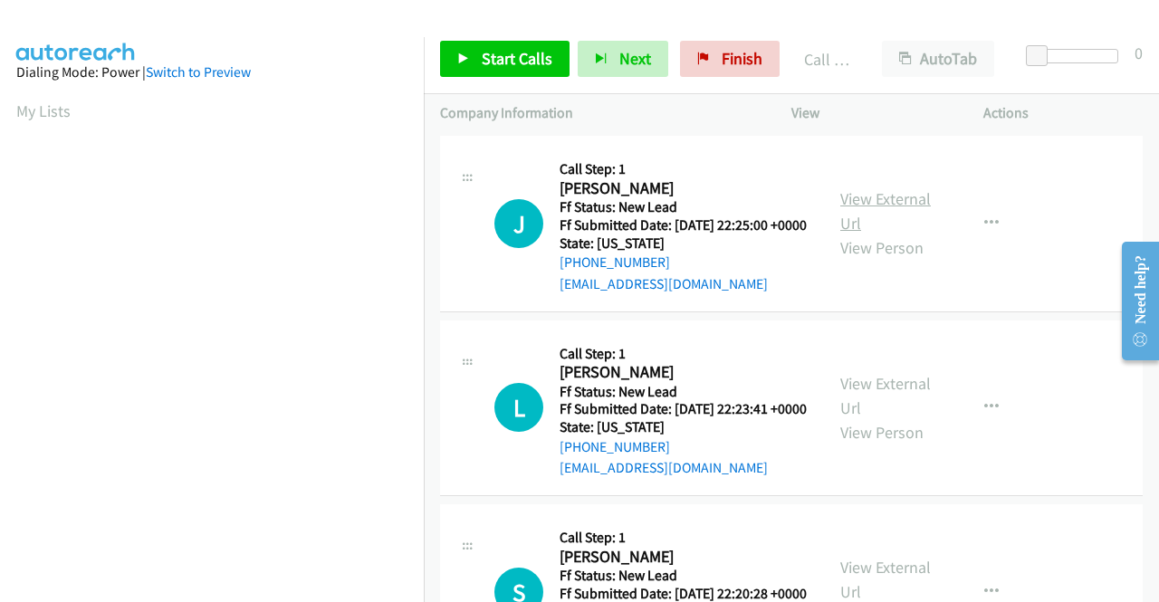
click at [910, 234] on link "View External Url" at bounding box center [885, 210] width 91 height 45
click at [471, 54] on link "Start Calls" at bounding box center [504, 59] width 129 height 36
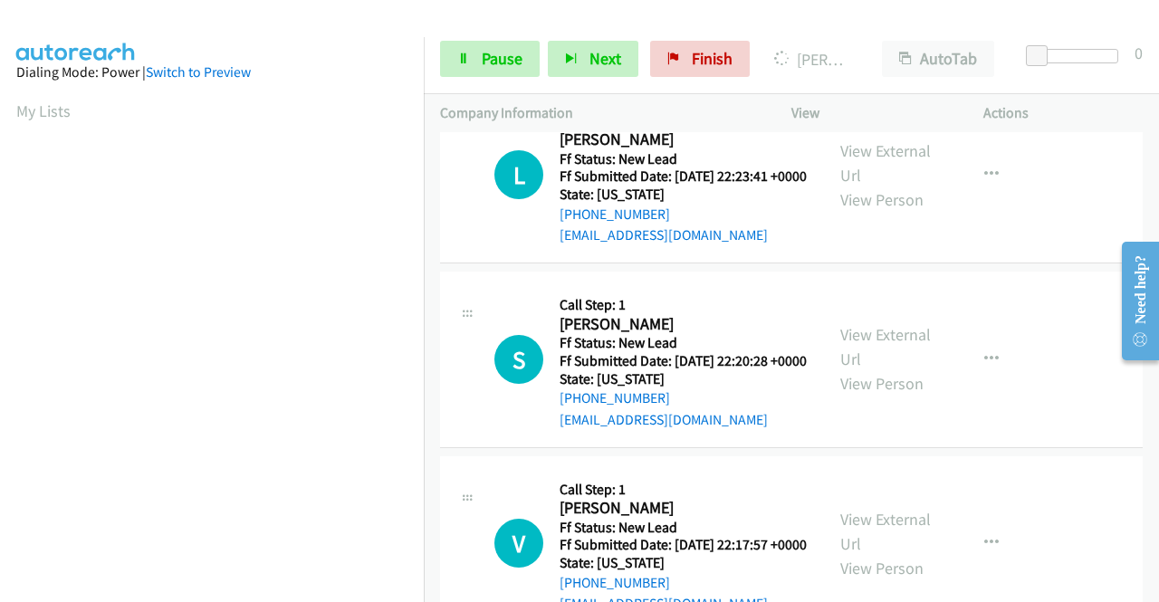
scroll to position [3969, 0]
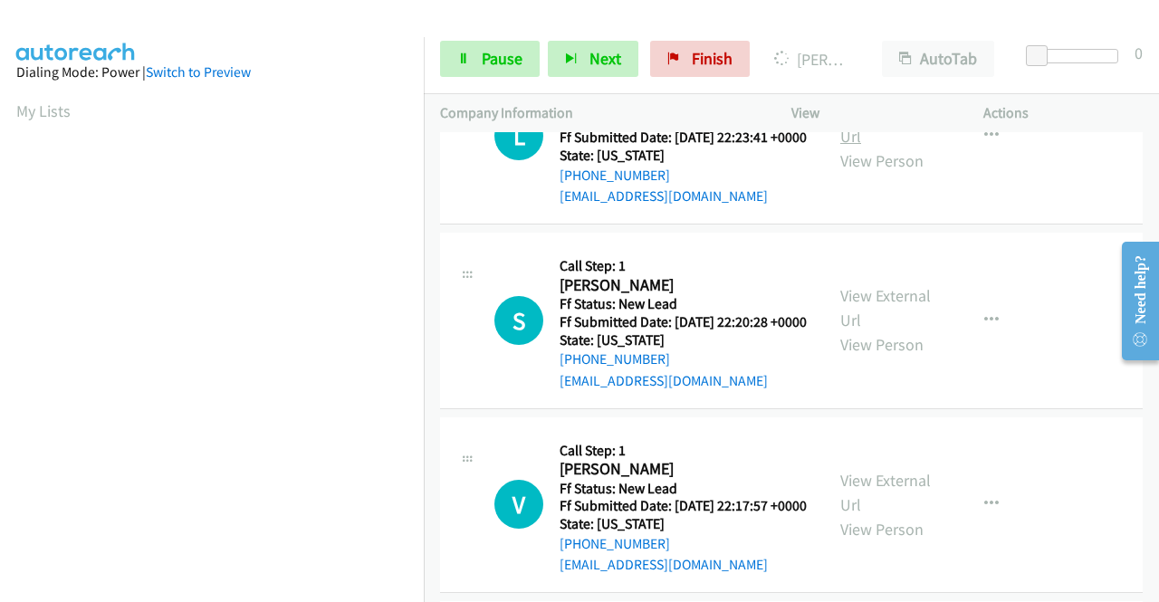
click at [866, 147] on link "View External Url" at bounding box center [885, 123] width 91 height 45
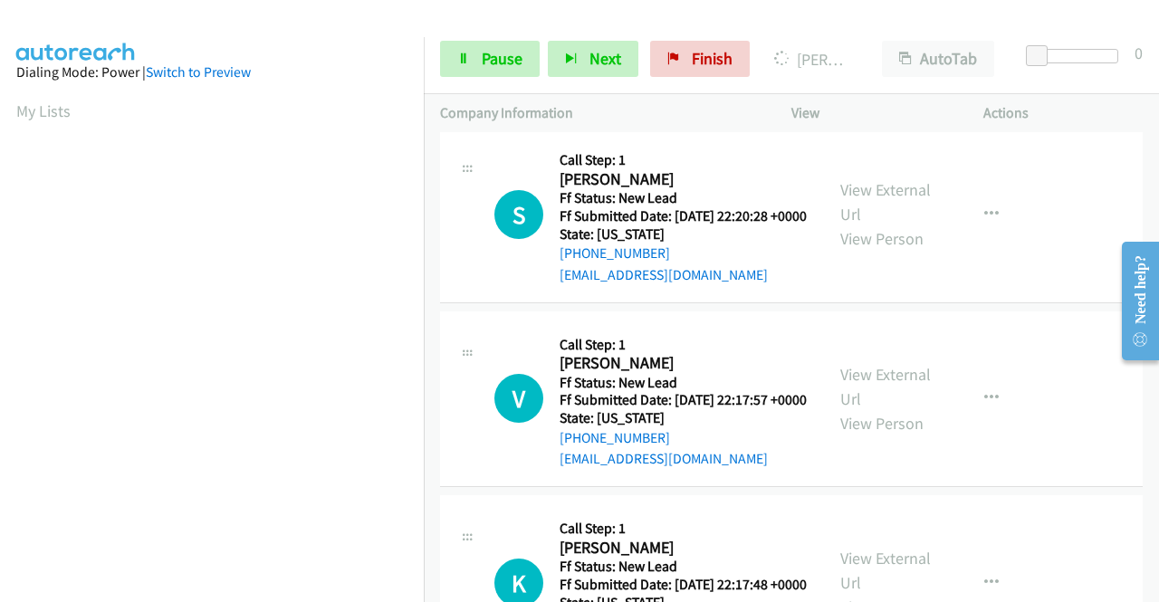
scroll to position [4150, 0]
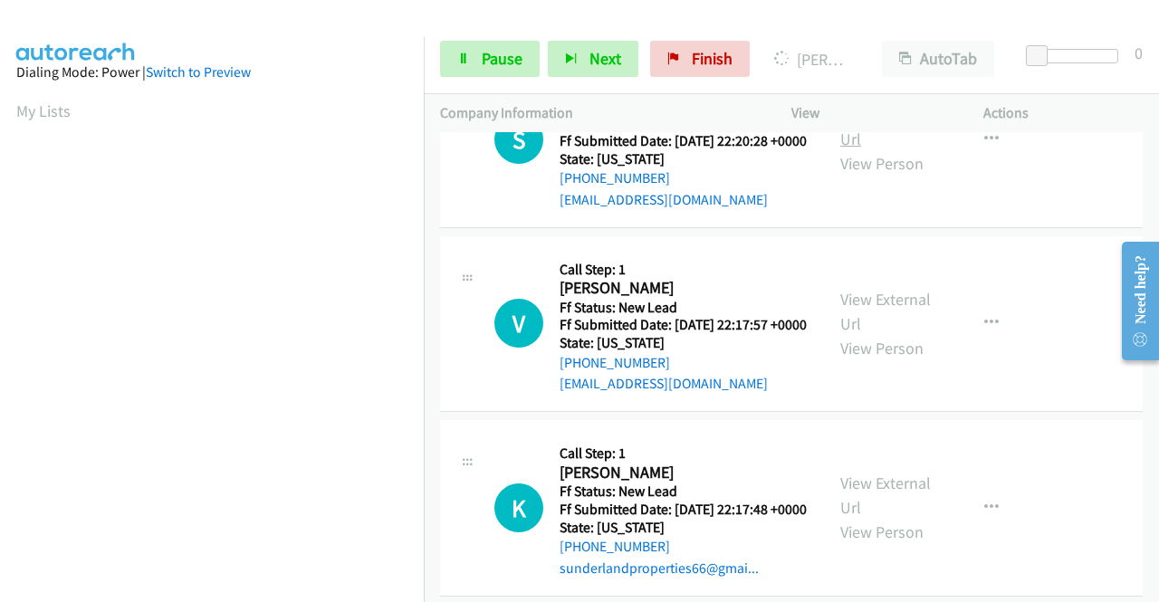
click at [878, 149] on link "View External Url" at bounding box center [885, 126] width 91 height 45
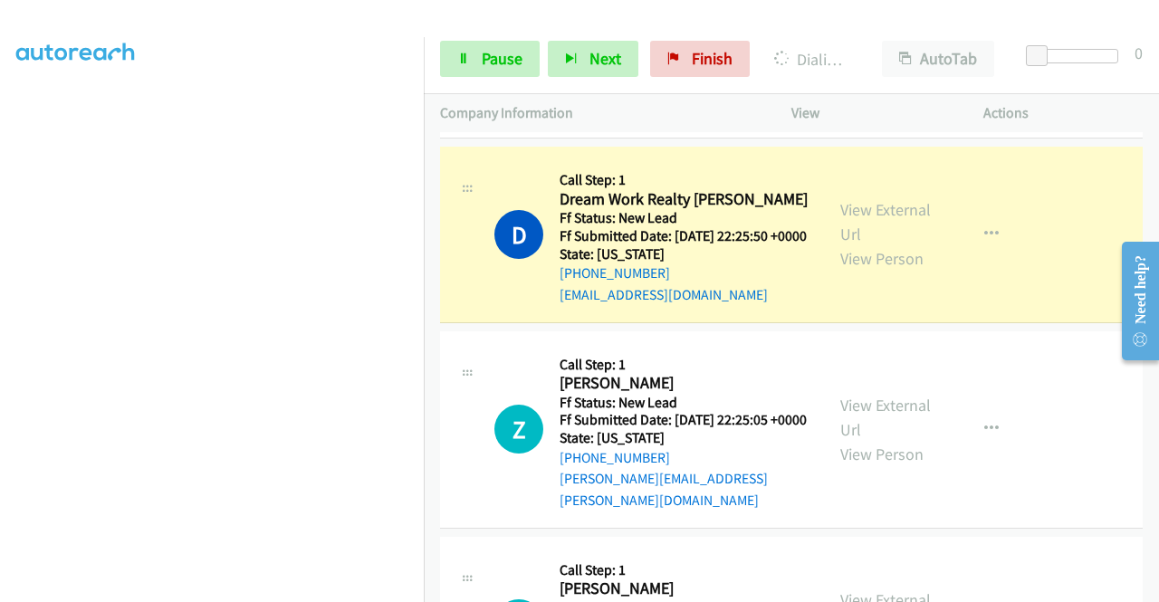
scroll to position [413, 0]
click at [1036, 323] on div "D Callback Scheduled Call Step: 1 Dream Work Realty [PERSON_NAME] America/[GEOG…" at bounding box center [791, 235] width 702 height 177
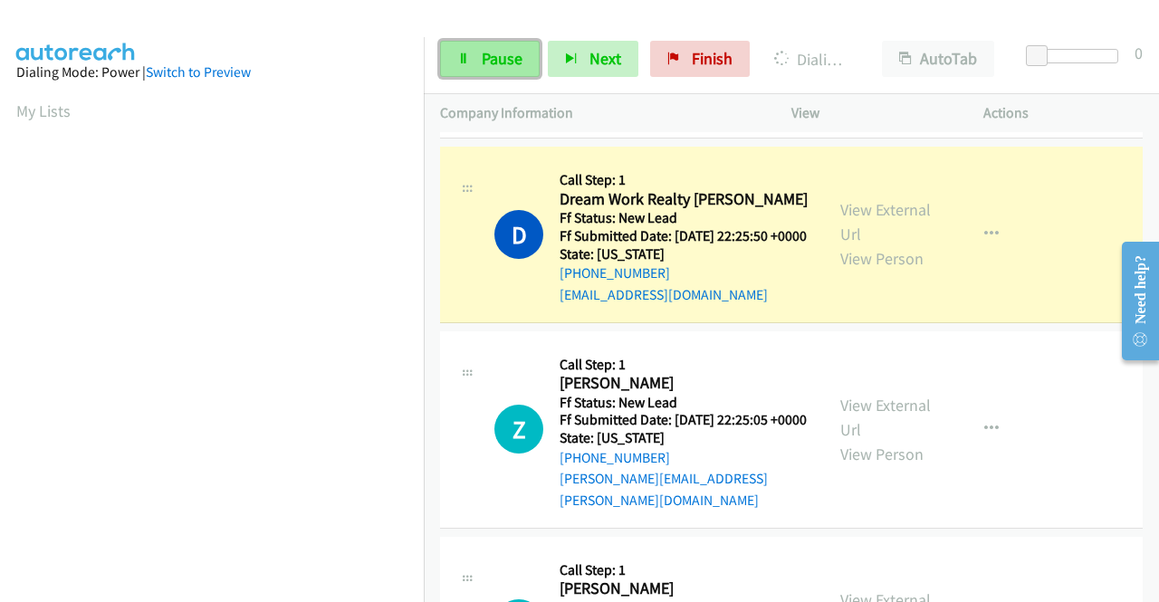
click at [484, 51] on span "Pause" at bounding box center [502, 58] width 41 height 21
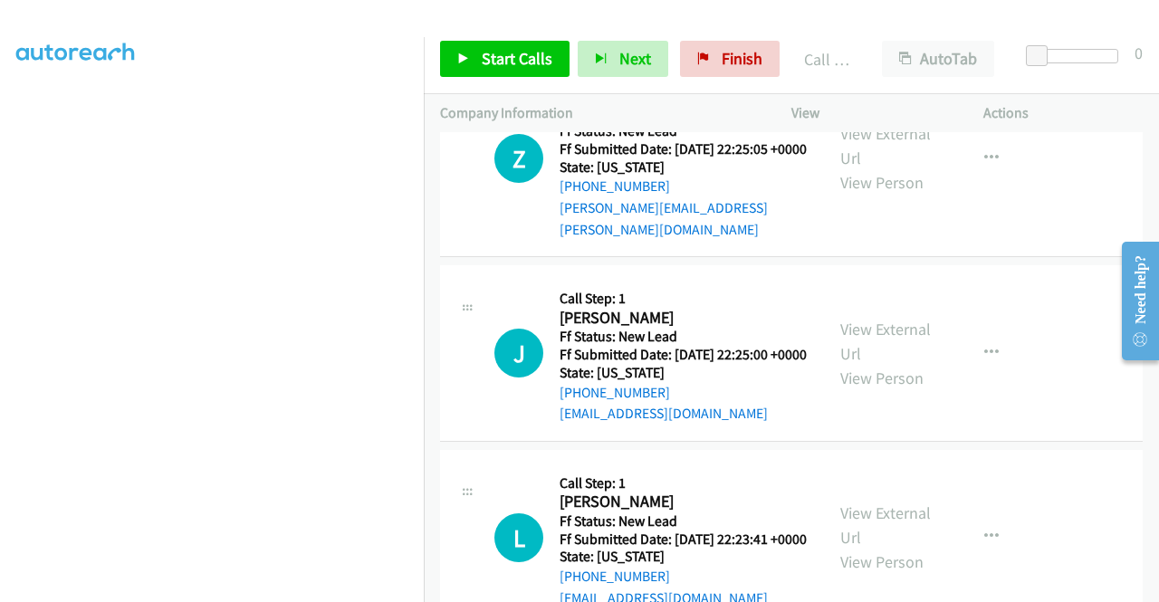
scroll to position [3698, 0]
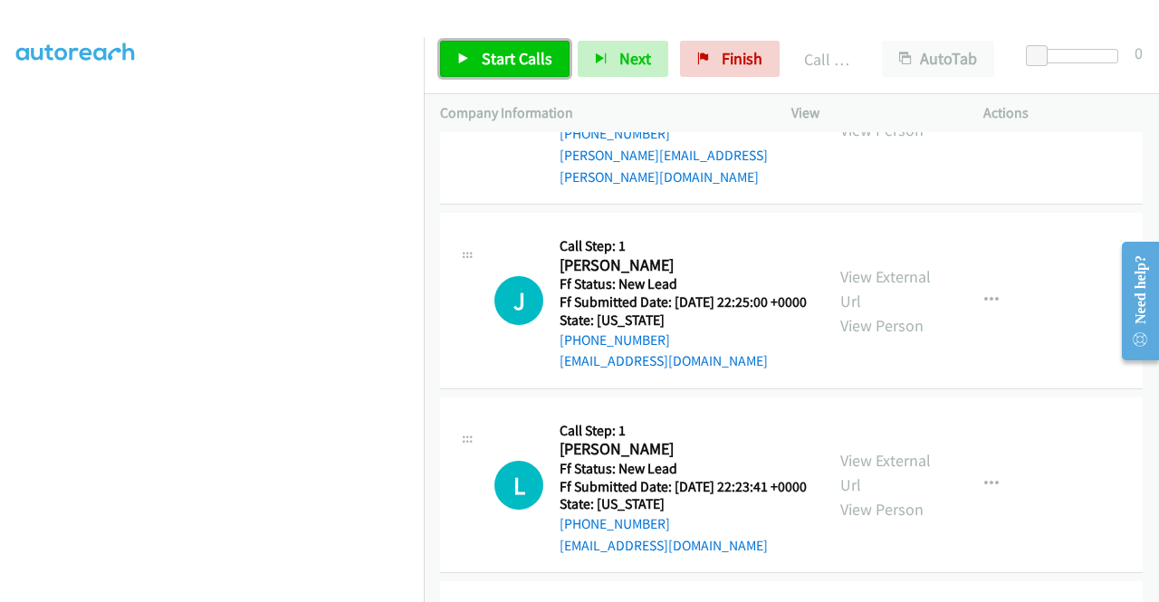
click at [466, 55] on icon at bounding box center [463, 59] width 13 height 13
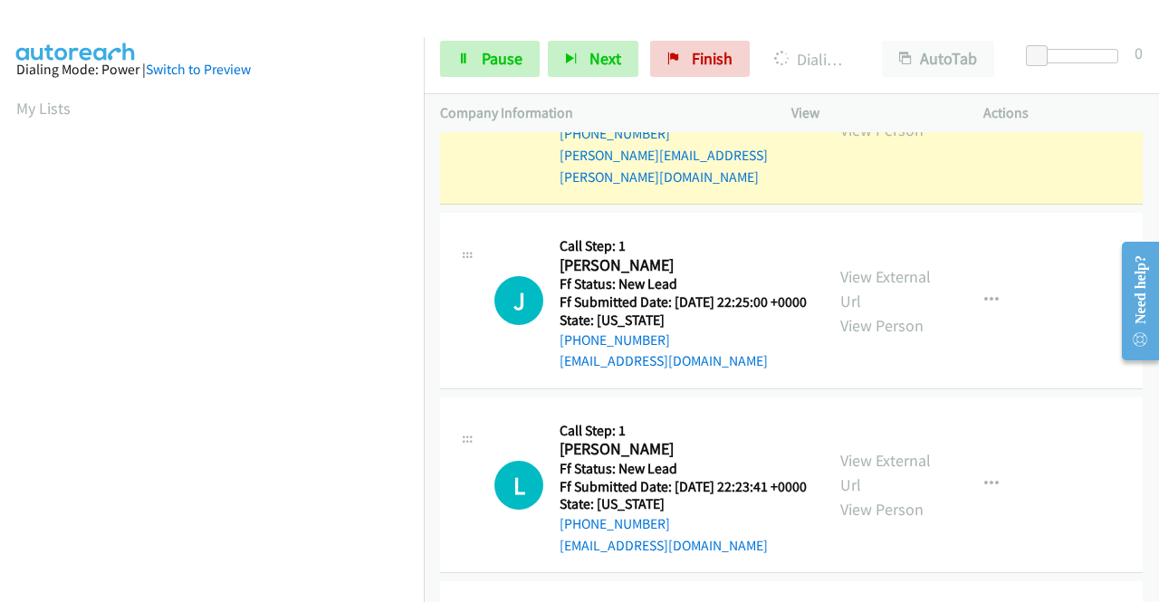
scroll to position [0, 0]
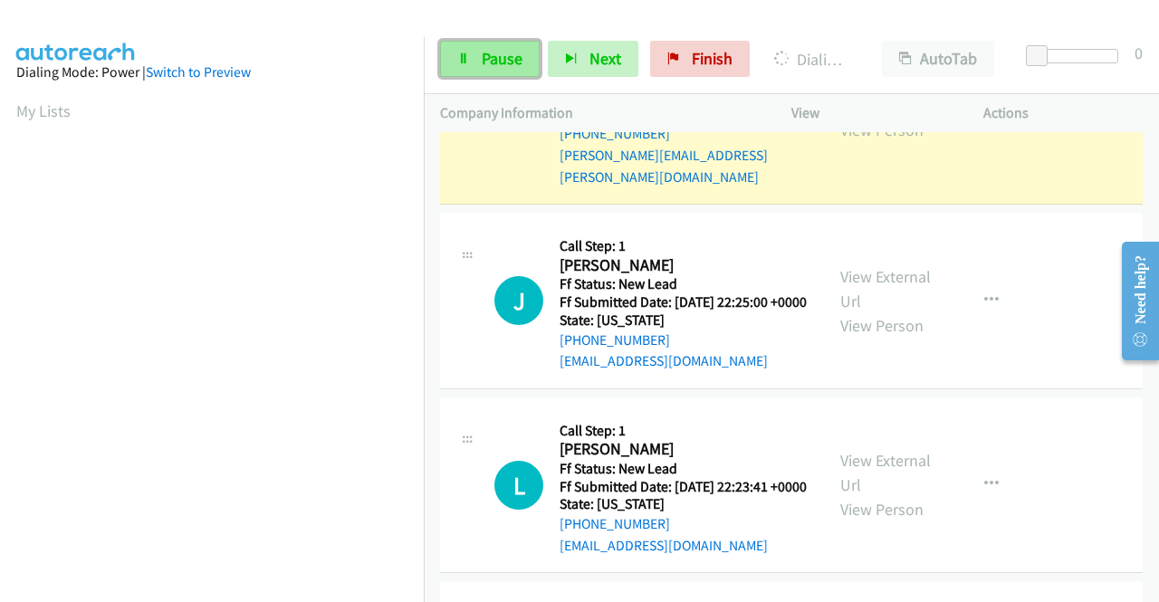
click at [500, 68] on span "Pause" at bounding box center [502, 58] width 41 height 21
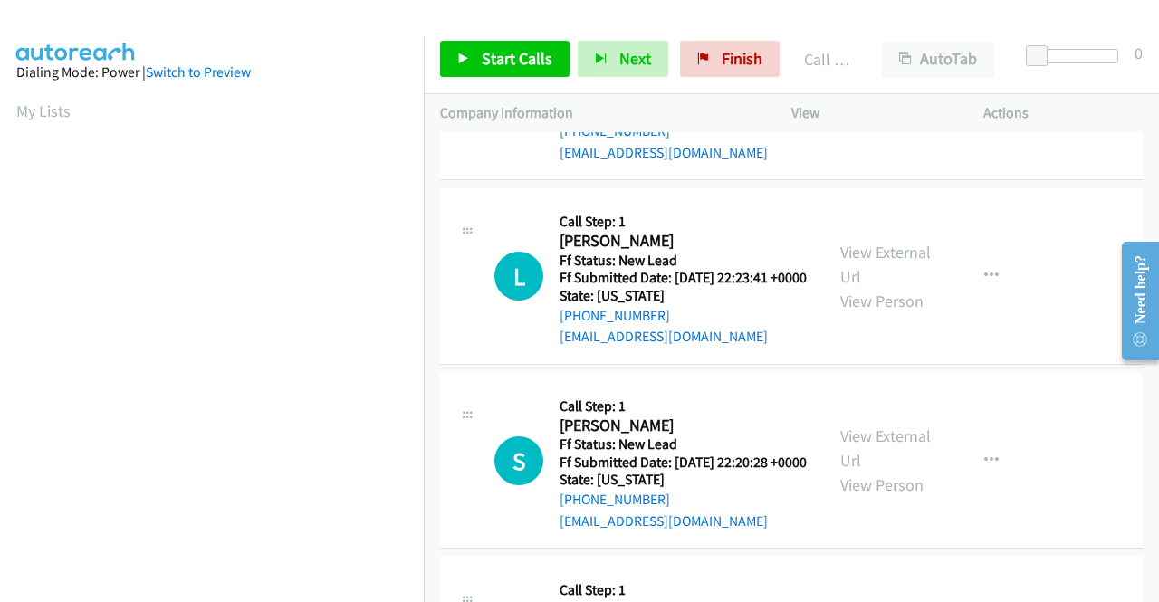
scroll to position [3969, 0]
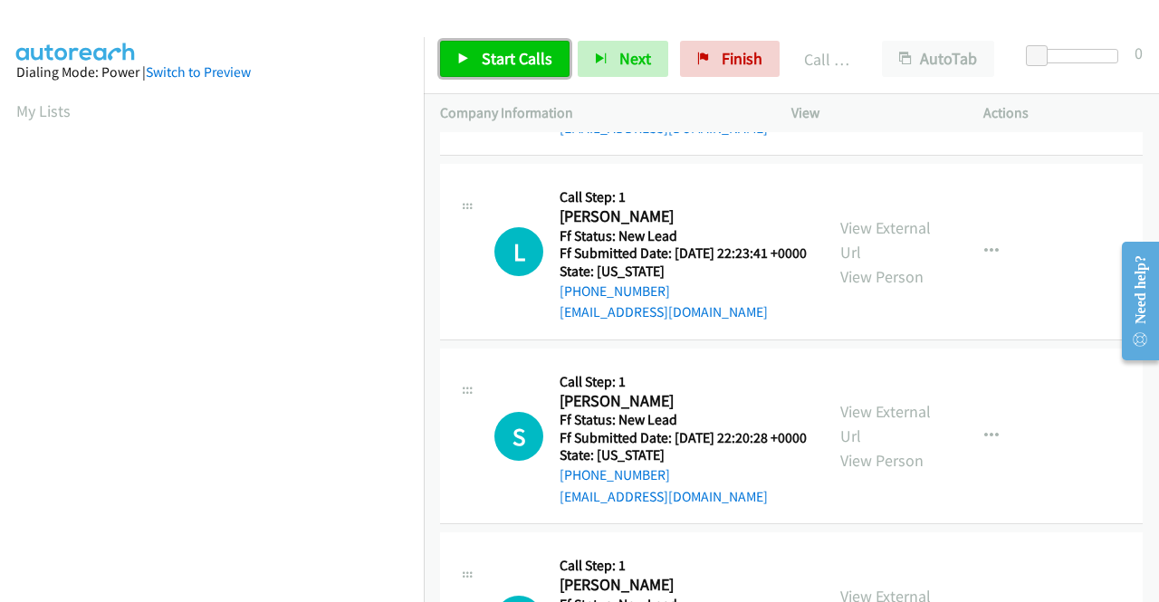
click at [483, 59] on span "Start Calls" at bounding box center [517, 58] width 71 height 21
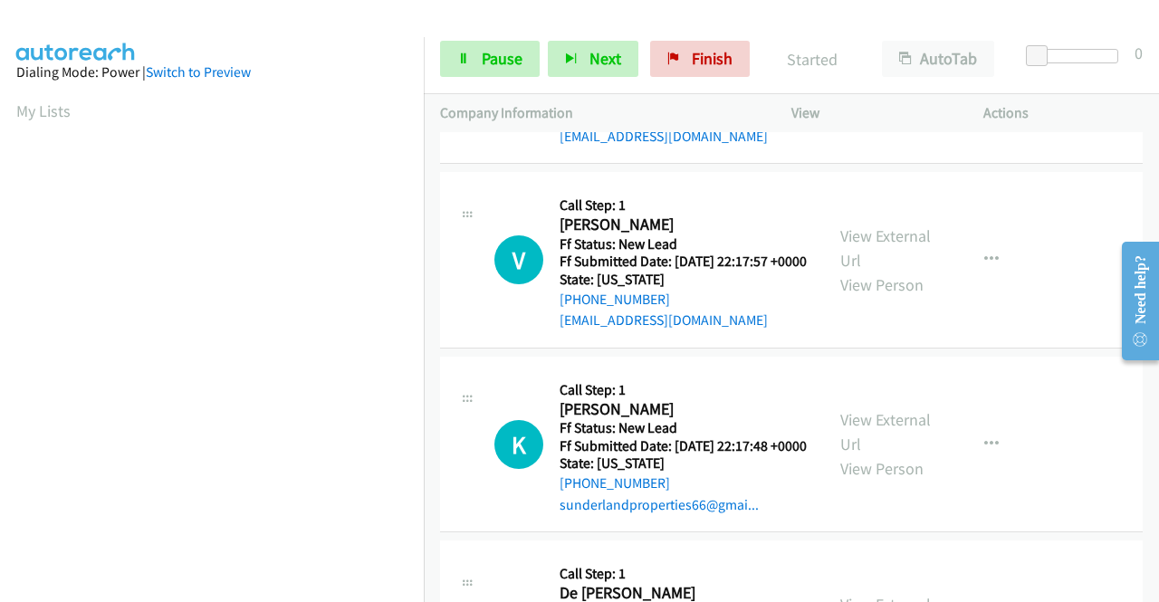
scroll to position [4331, 0]
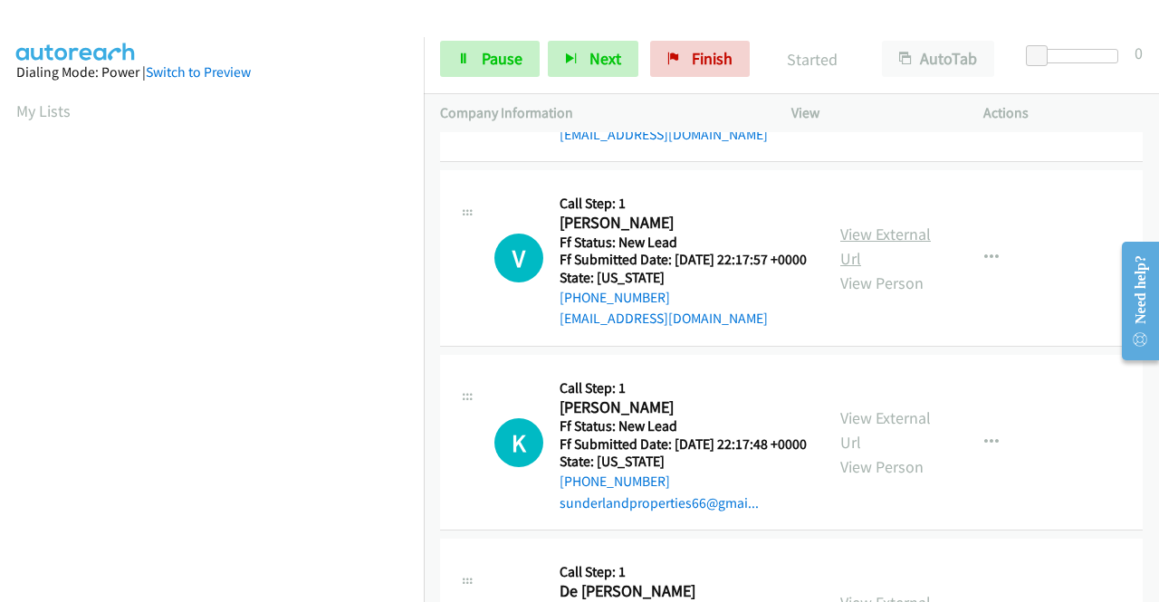
click at [883, 269] on link "View External Url" at bounding box center [885, 246] width 91 height 45
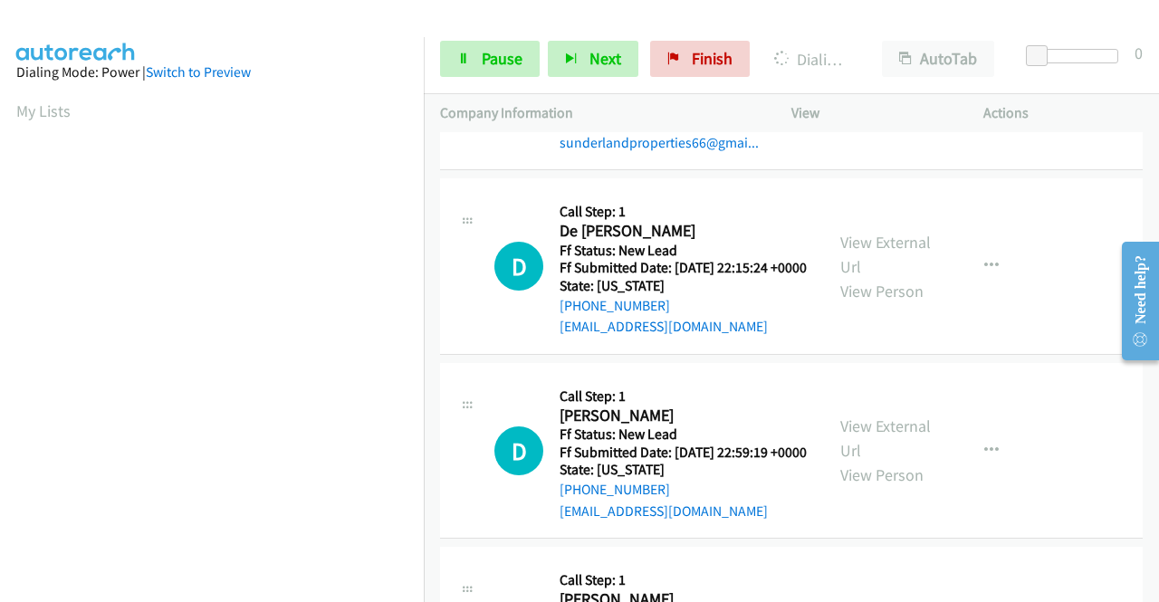
scroll to position [4693, 0]
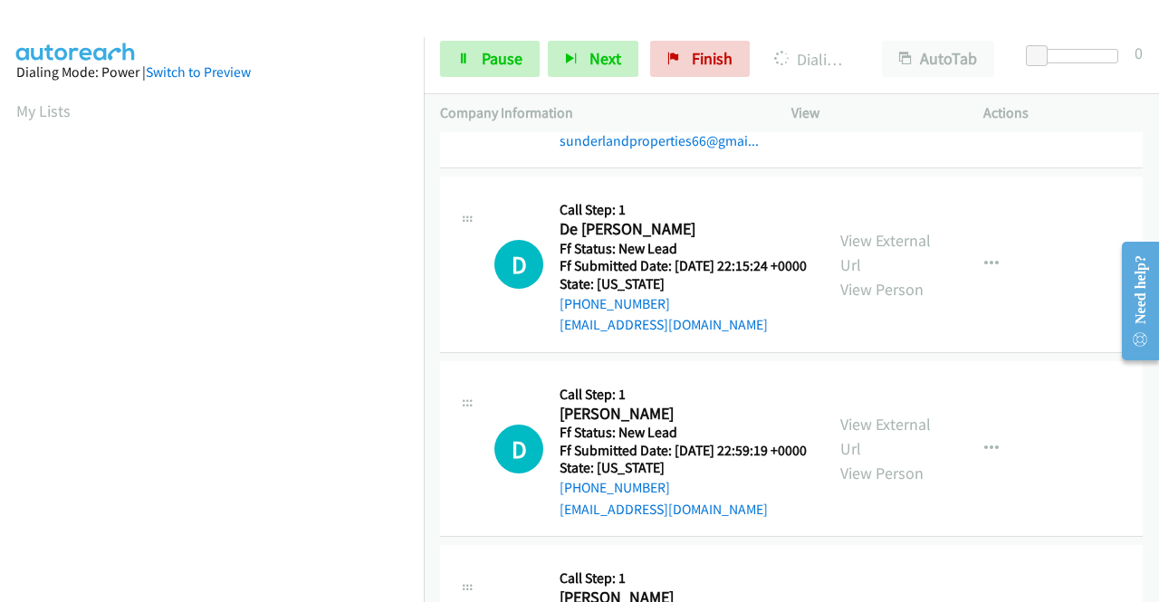
click at [869, 91] on link "View External Url" at bounding box center [885, 67] width 91 height 45
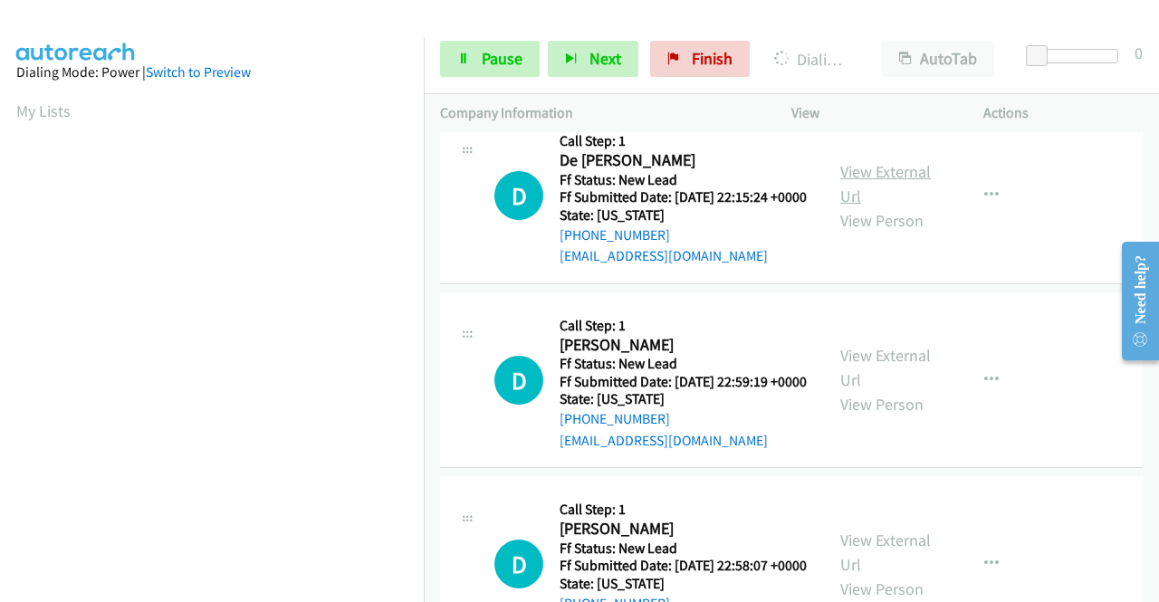
scroll to position [4784, 0]
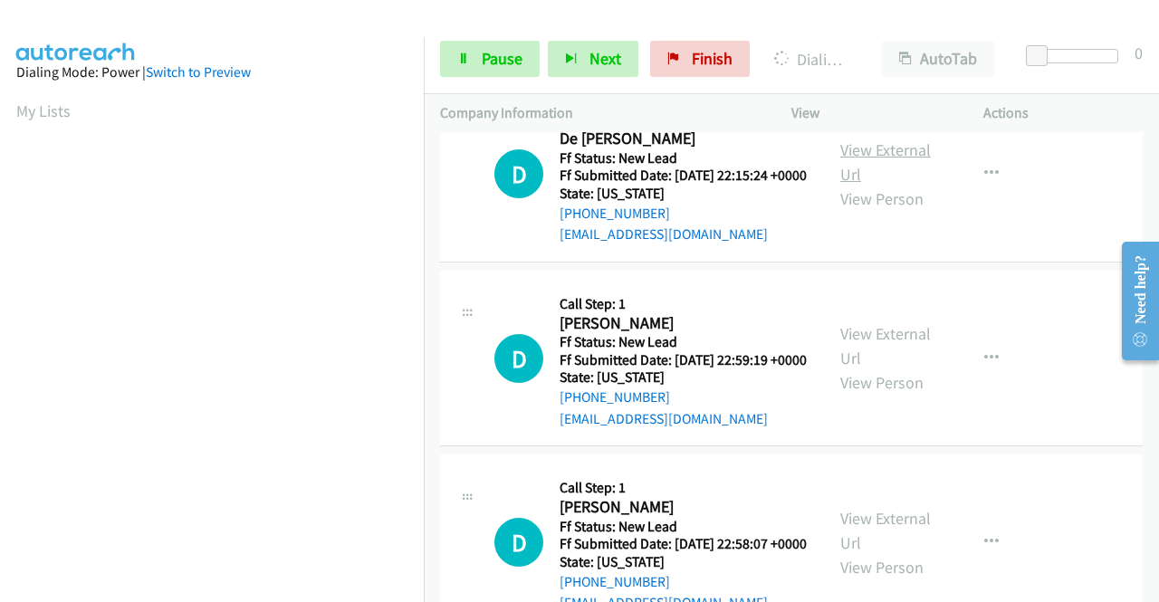
click at [860, 185] on link "View External Url" at bounding box center [885, 161] width 91 height 45
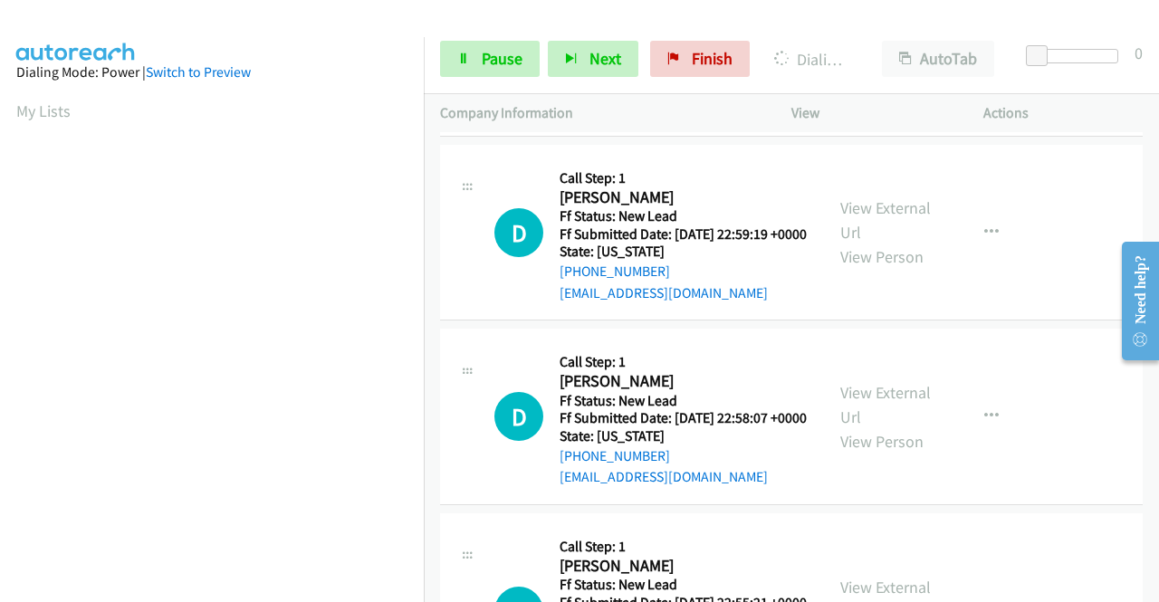
scroll to position [5055, 0]
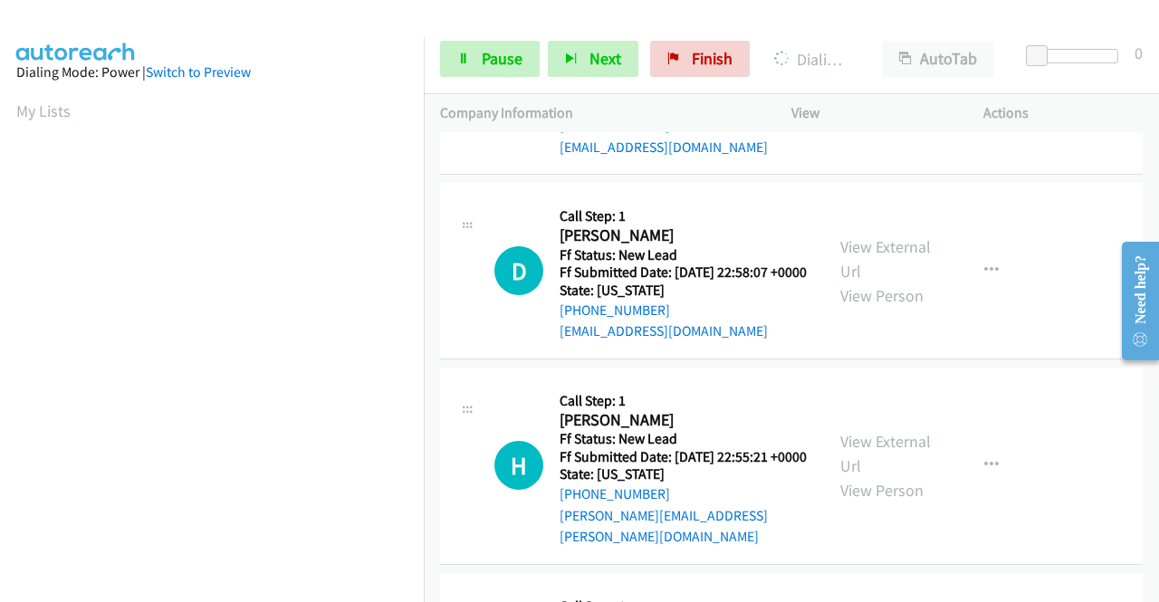
click at [873, 97] on link "View External Url" at bounding box center [885, 74] width 91 height 45
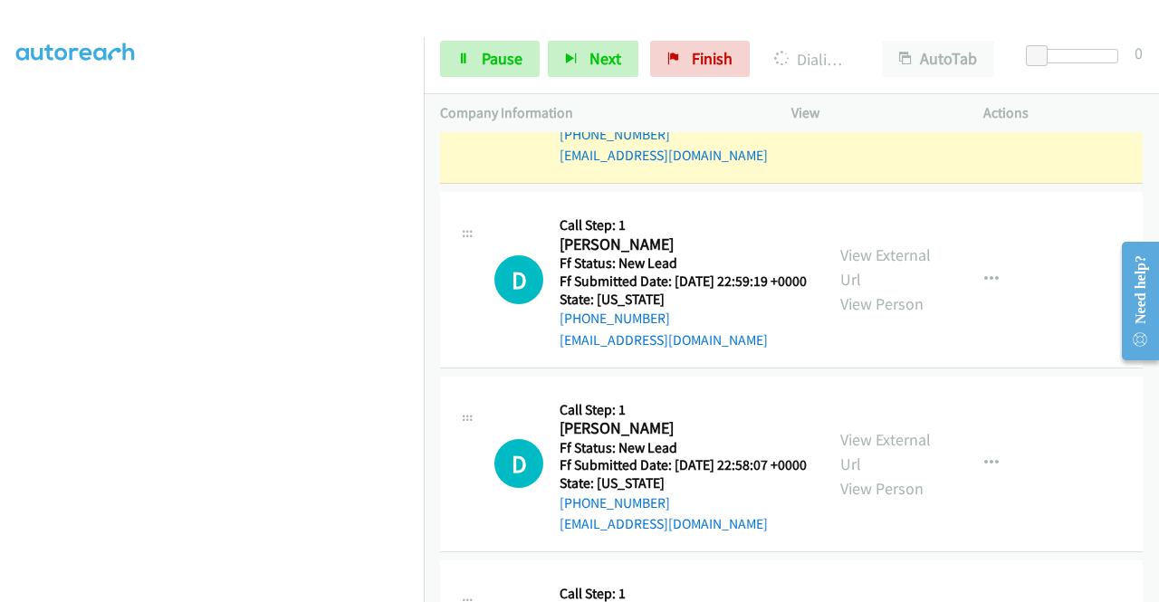
scroll to position [0, 0]
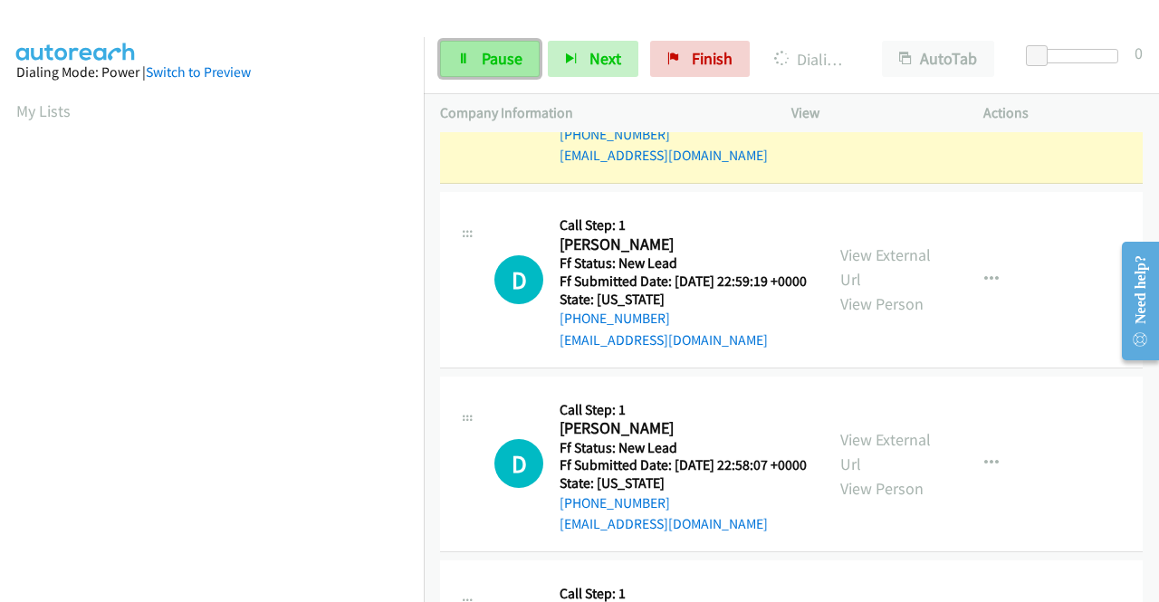
click at [474, 57] on link "Pause" at bounding box center [490, 59] width 100 height 36
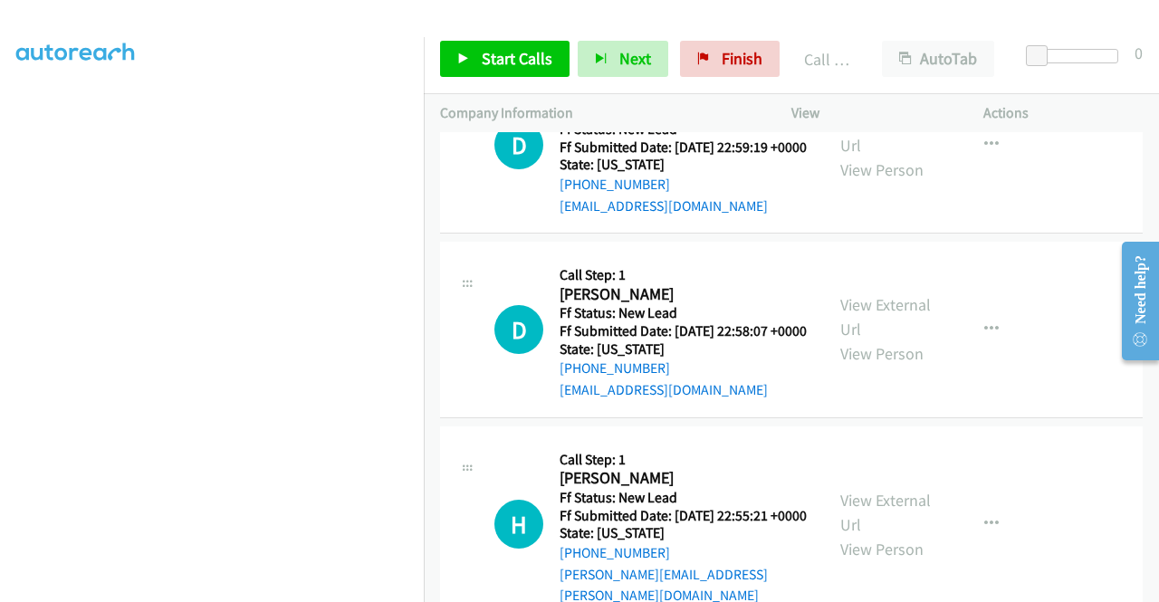
scroll to position [5508, 0]
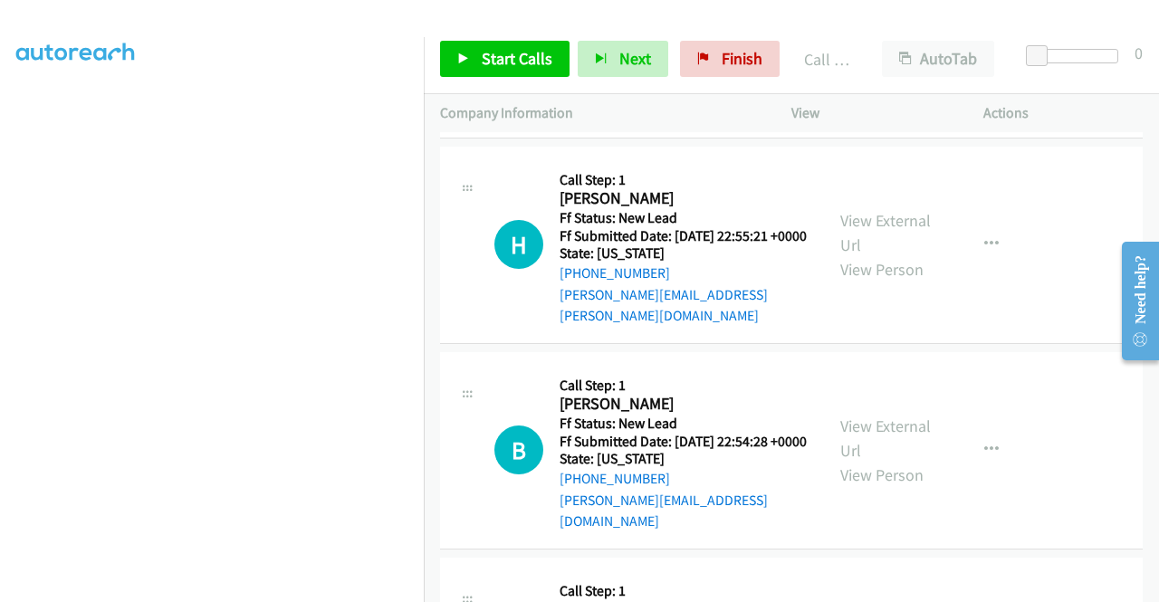
click at [887, 60] on link "View External Url" at bounding box center [885, 36] width 91 height 45
click at [471, 59] on link "Start Calls" at bounding box center [504, 59] width 129 height 36
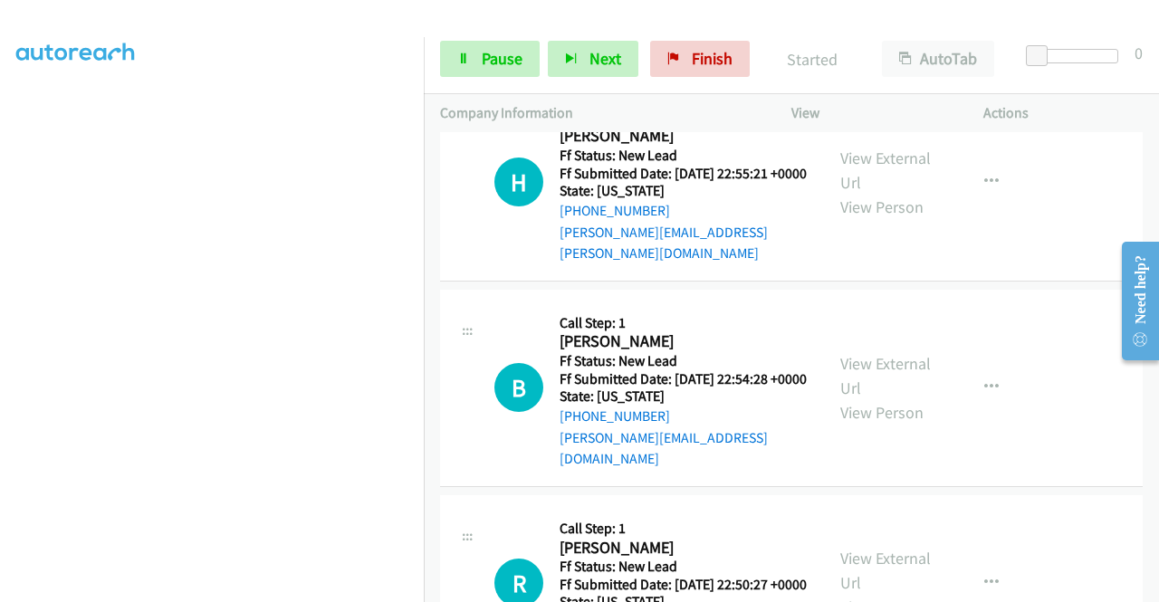
scroll to position [5598, 0]
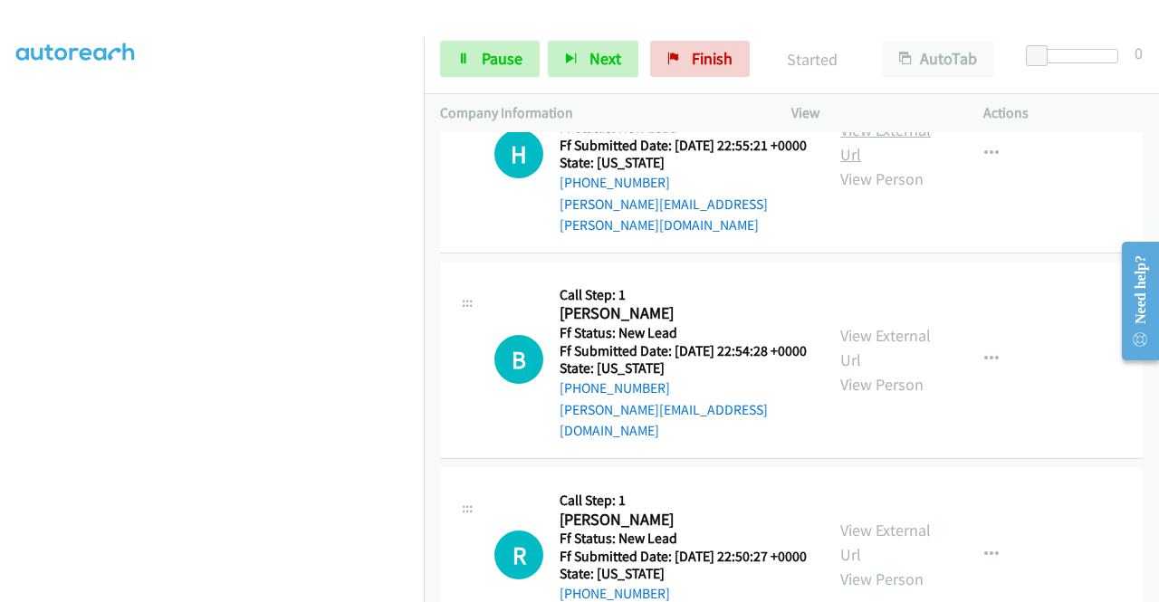
click at [886, 165] on link "View External Url" at bounding box center [885, 141] width 91 height 45
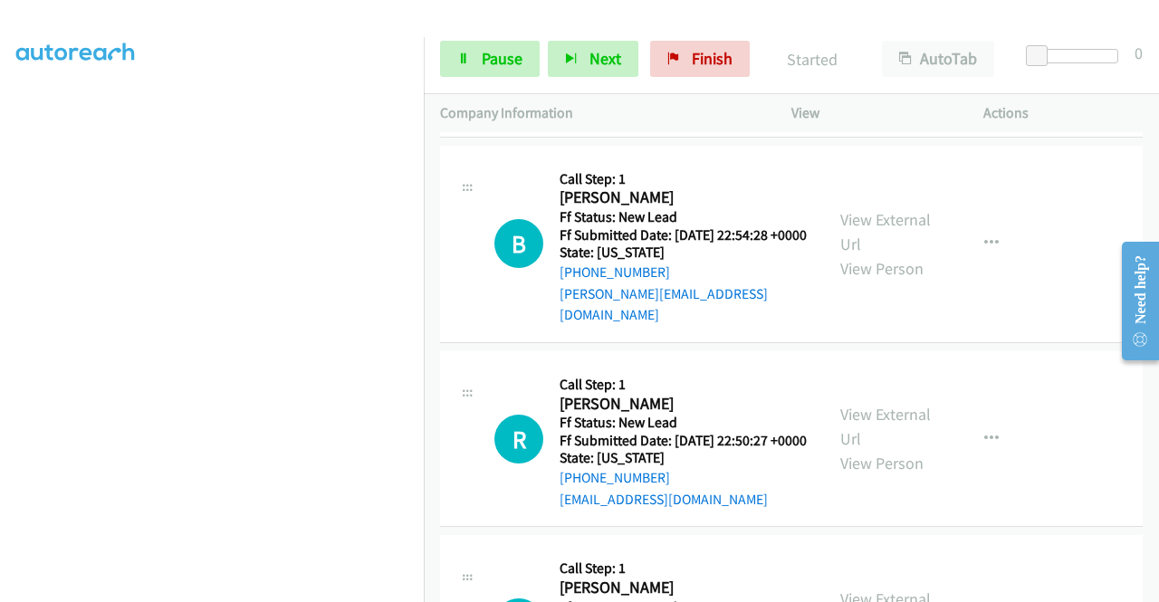
scroll to position [5779, 0]
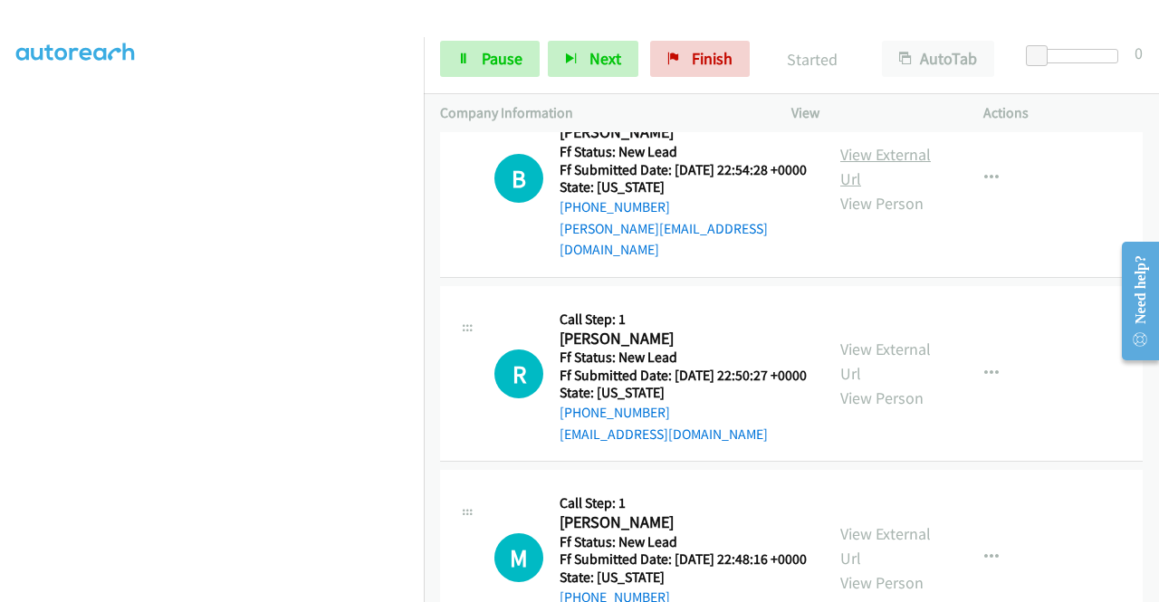
click at [894, 189] on link "View External Url" at bounding box center [885, 166] width 91 height 45
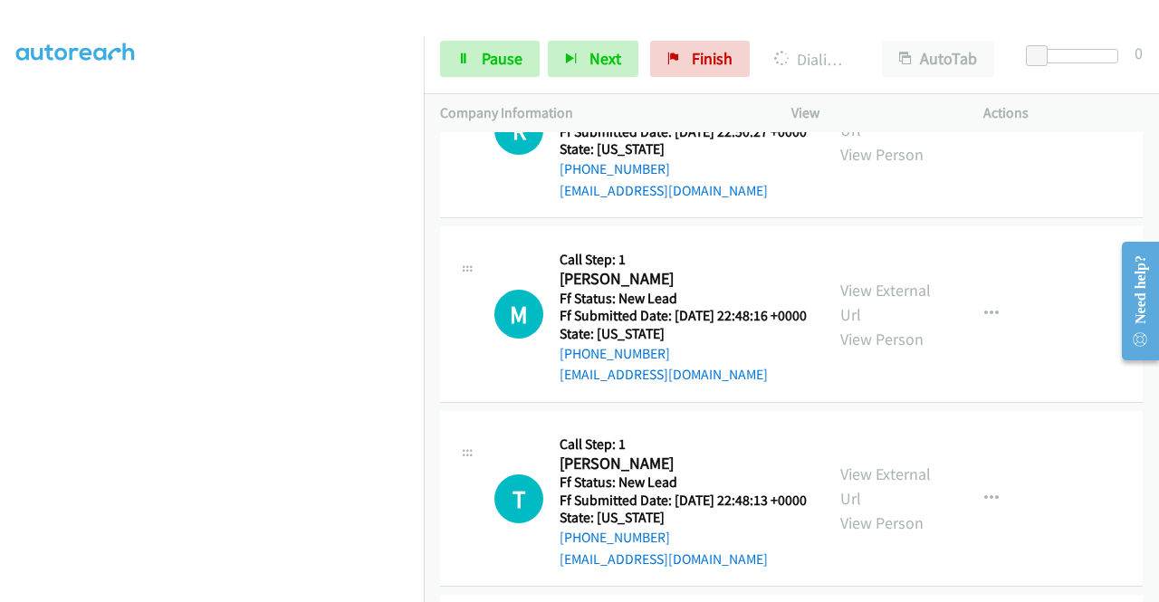
scroll to position [6051, 0]
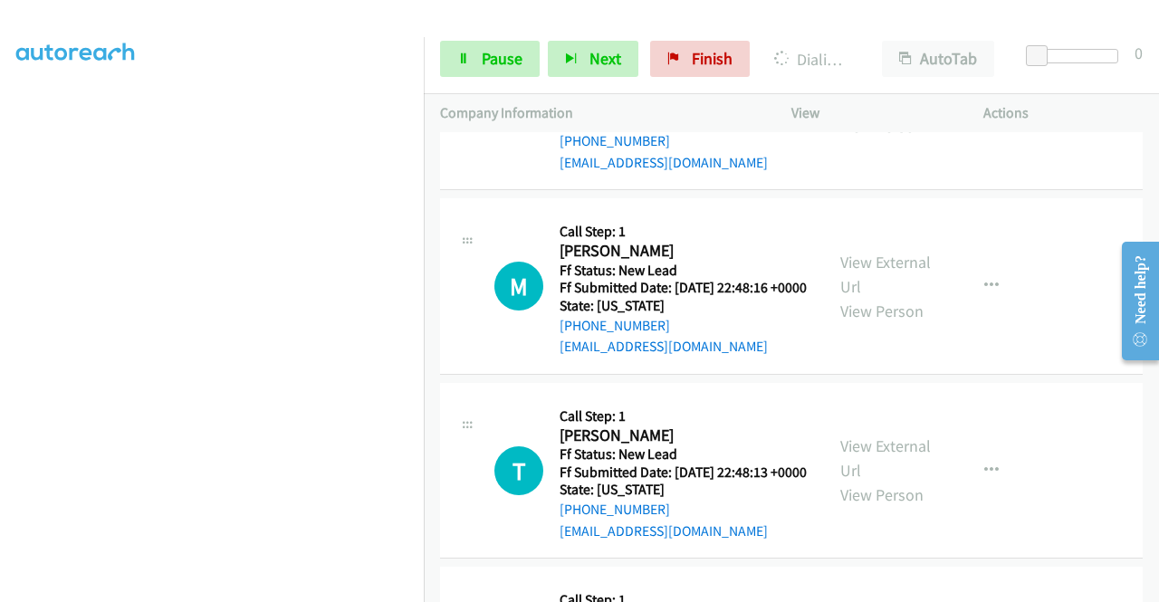
click at [889, 112] on link "View External Url" at bounding box center [885, 89] width 91 height 45
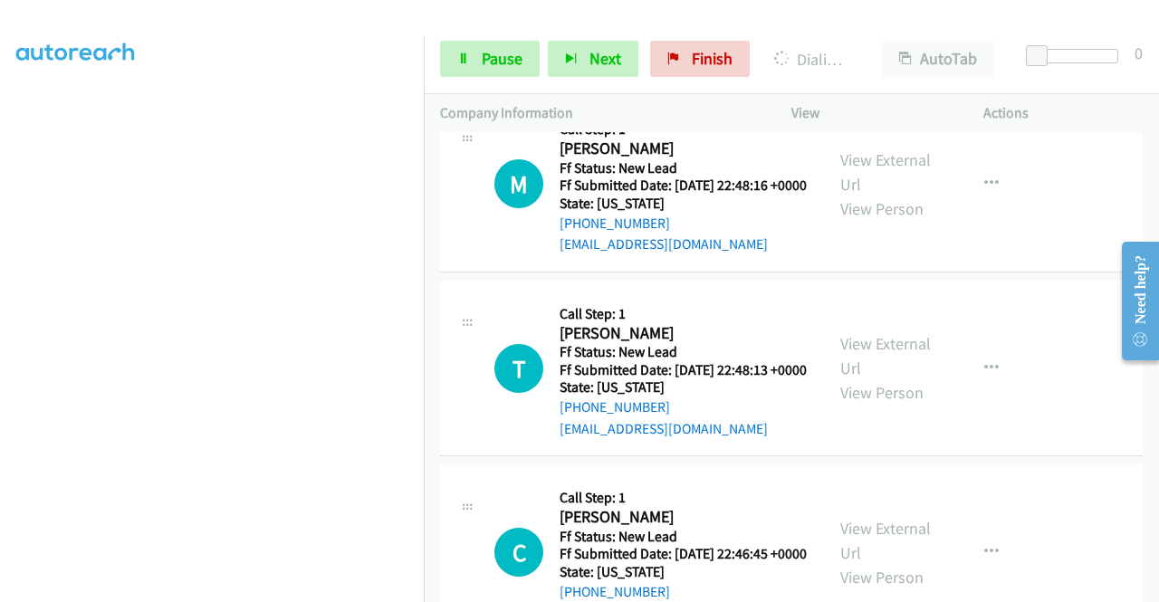
scroll to position [6323, 0]
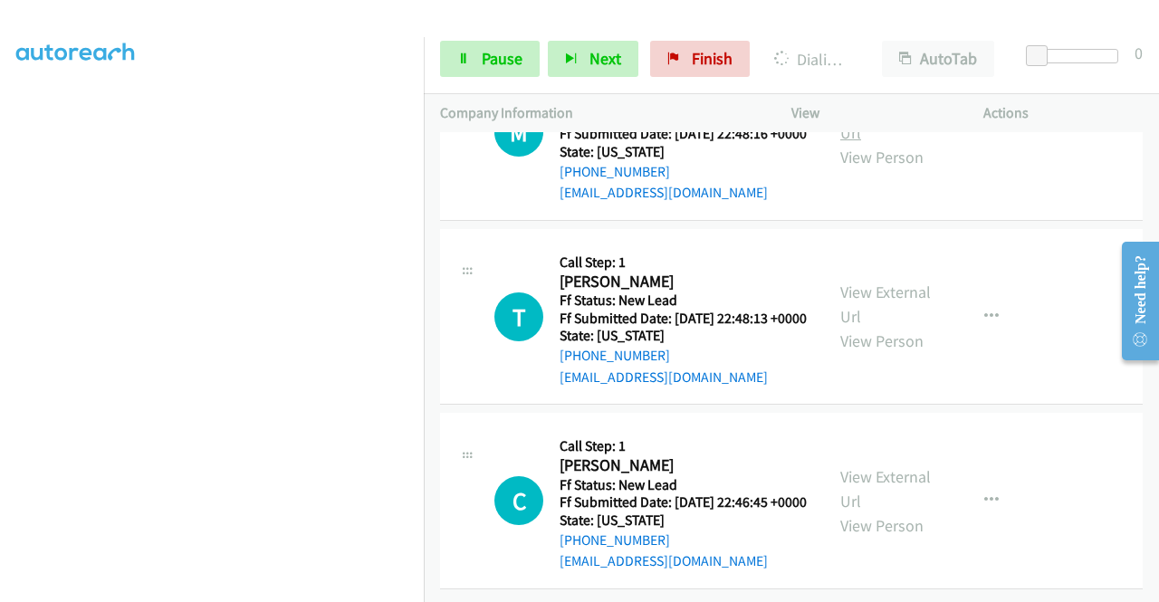
click at [898, 143] on link "View External Url" at bounding box center [885, 120] width 91 height 45
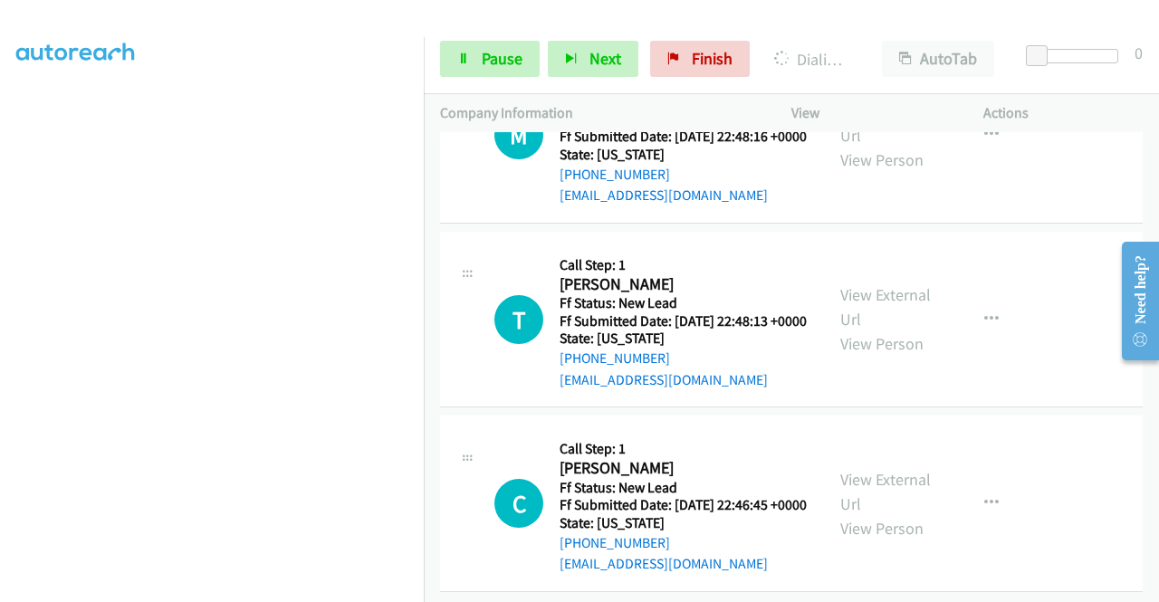
scroll to position [6142, 0]
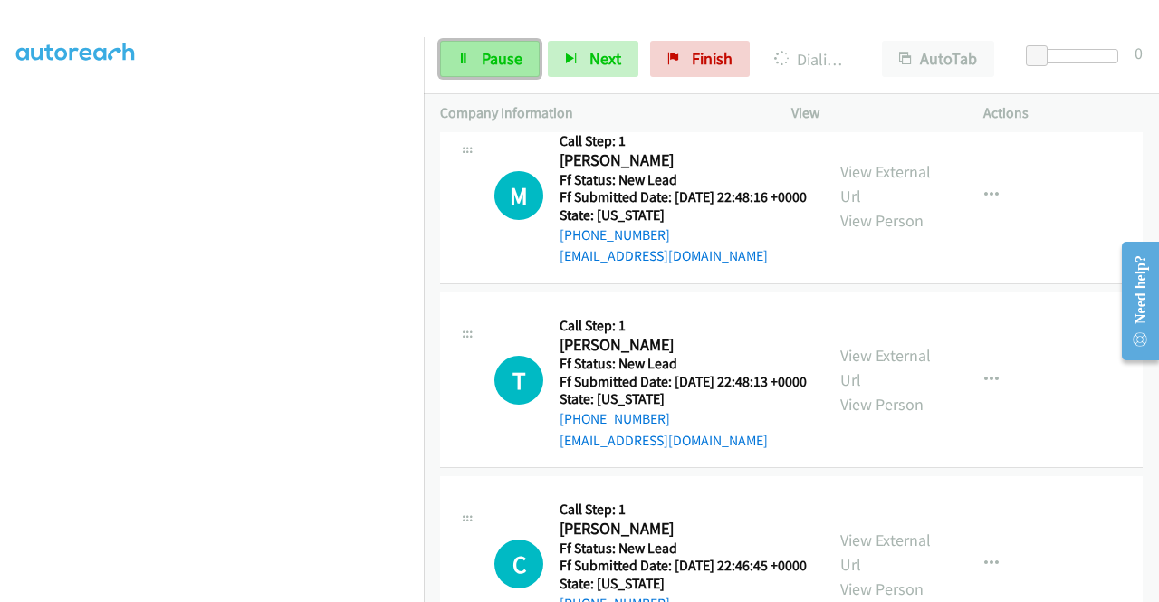
click at [476, 61] on link "Pause" at bounding box center [490, 59] width 100 height 36
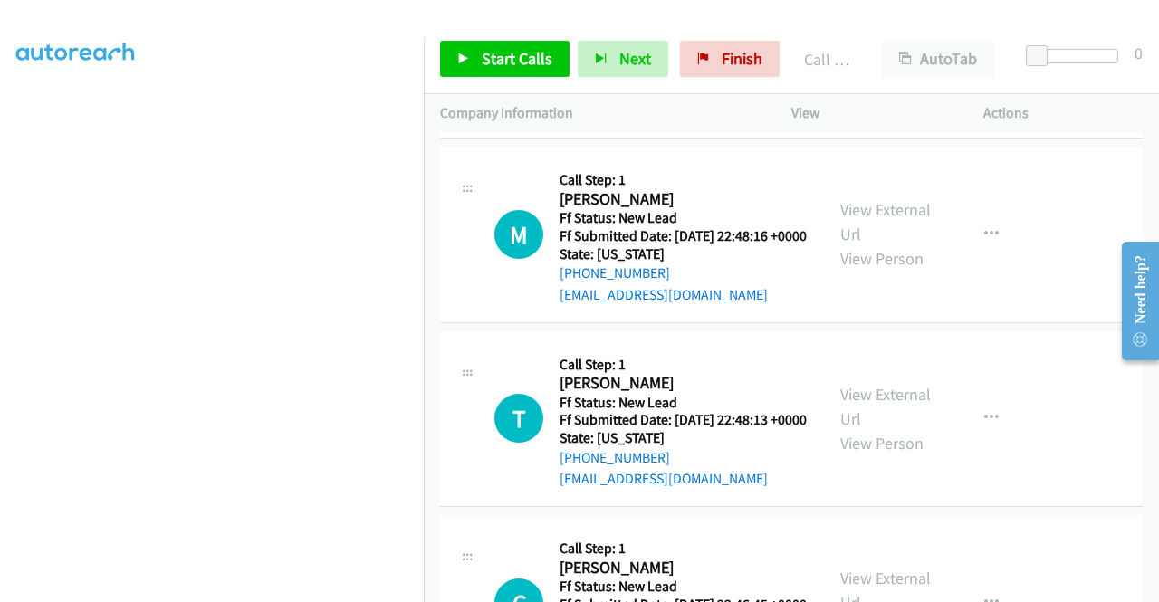
scroll to position [6180, 0]
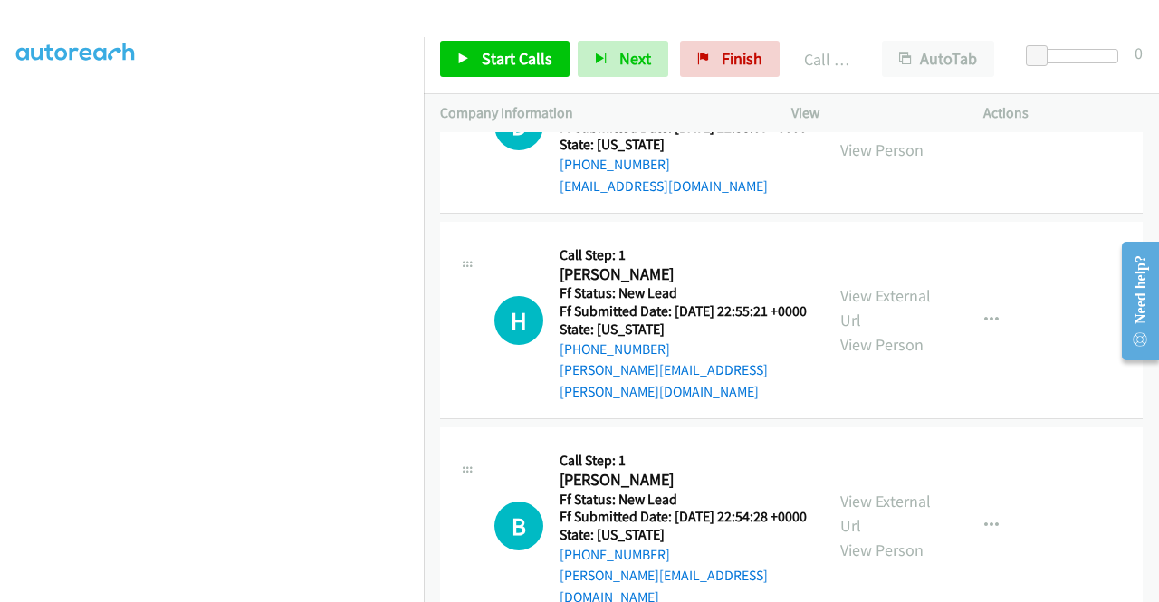
scroll to position [5365, 0]
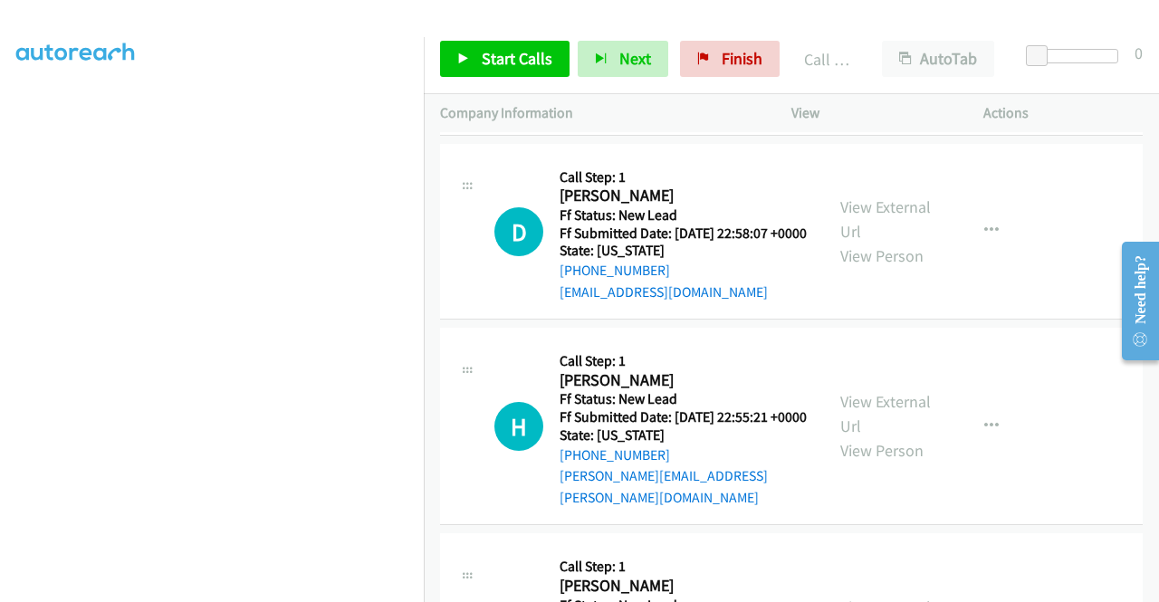
click at [625, 116] on link "Call was successful?" at bounding box center [619, 107] width 121 height 17
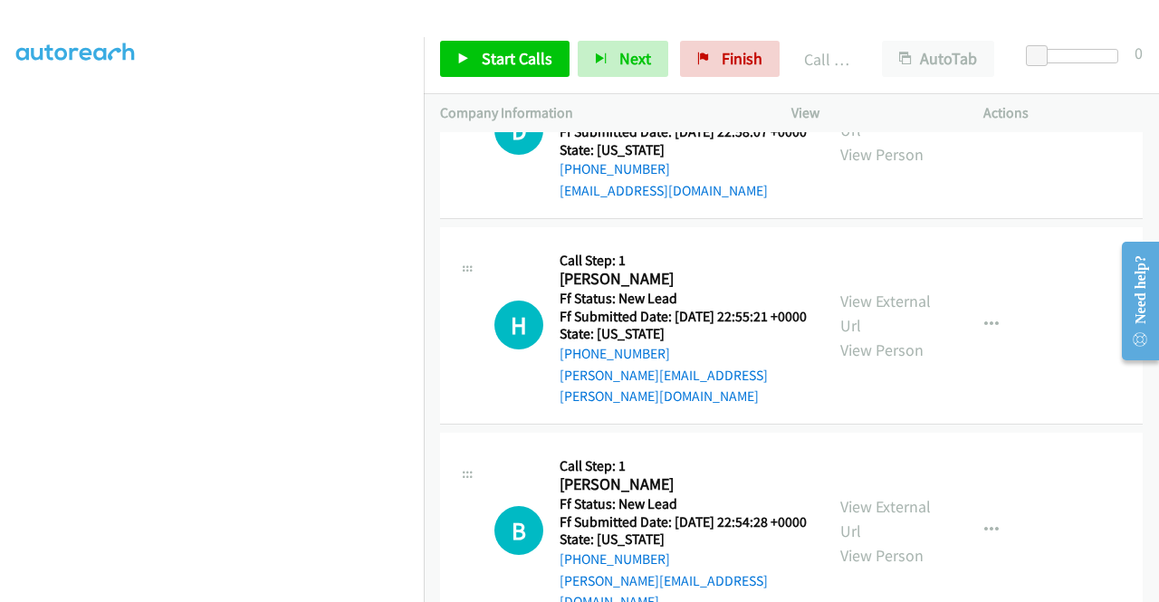
scroll to position [5455, 0]
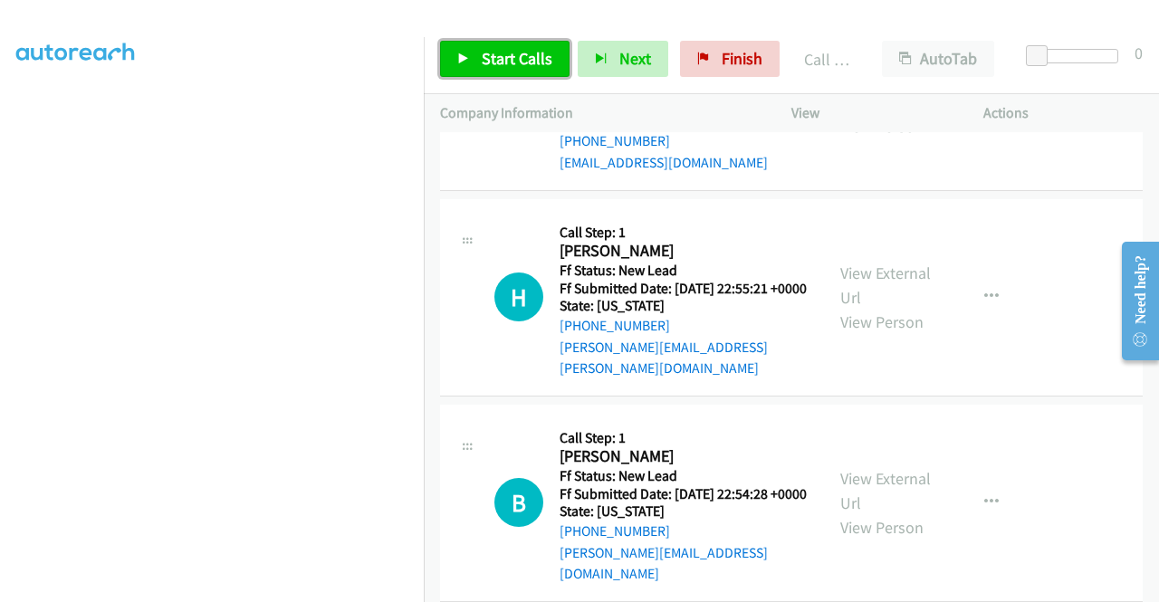
click at [512, 60] on span "Start Calls" at bounding box center [517, 58] width 71 height 21
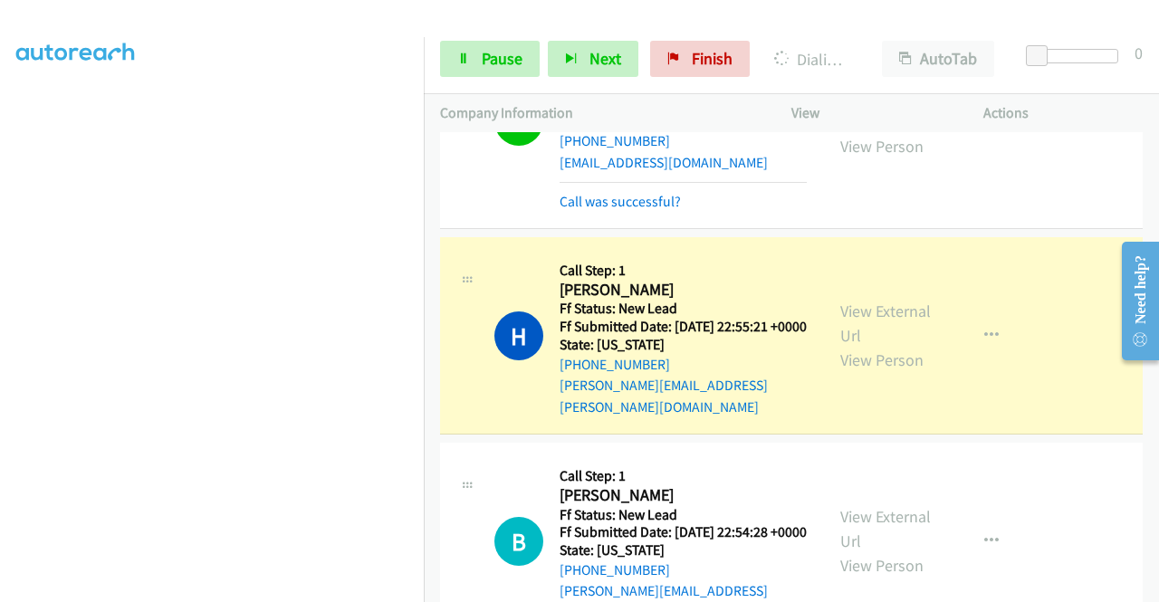
scroll to position [413, 0]
click at [465, 64] on icon at bounding box center [463, 59] width 13 height 13
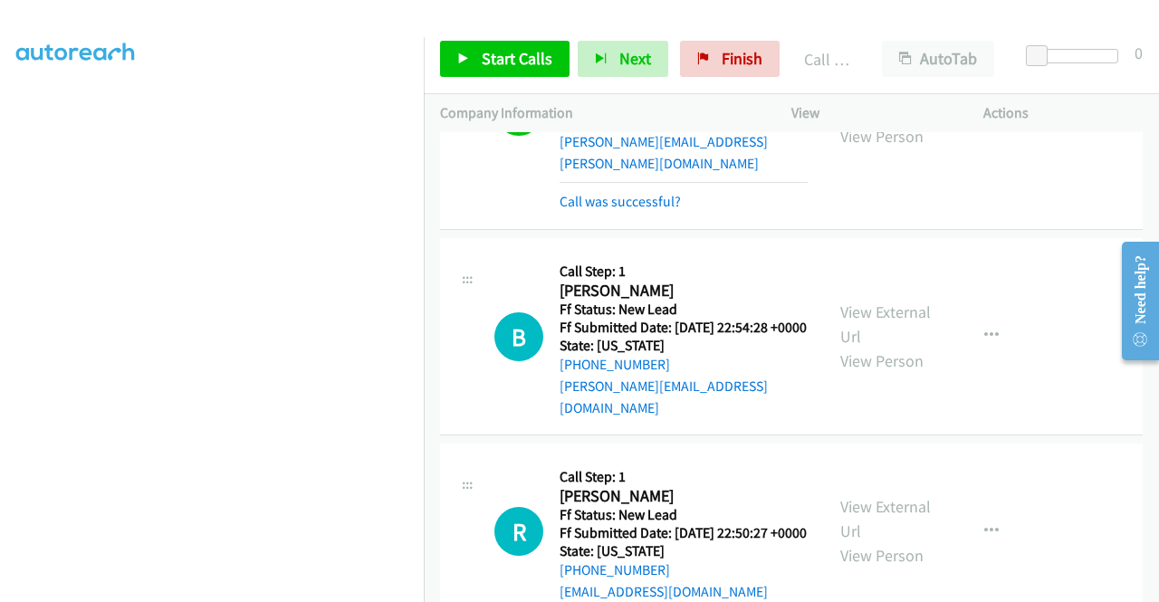
scroll to position [5817, 0]
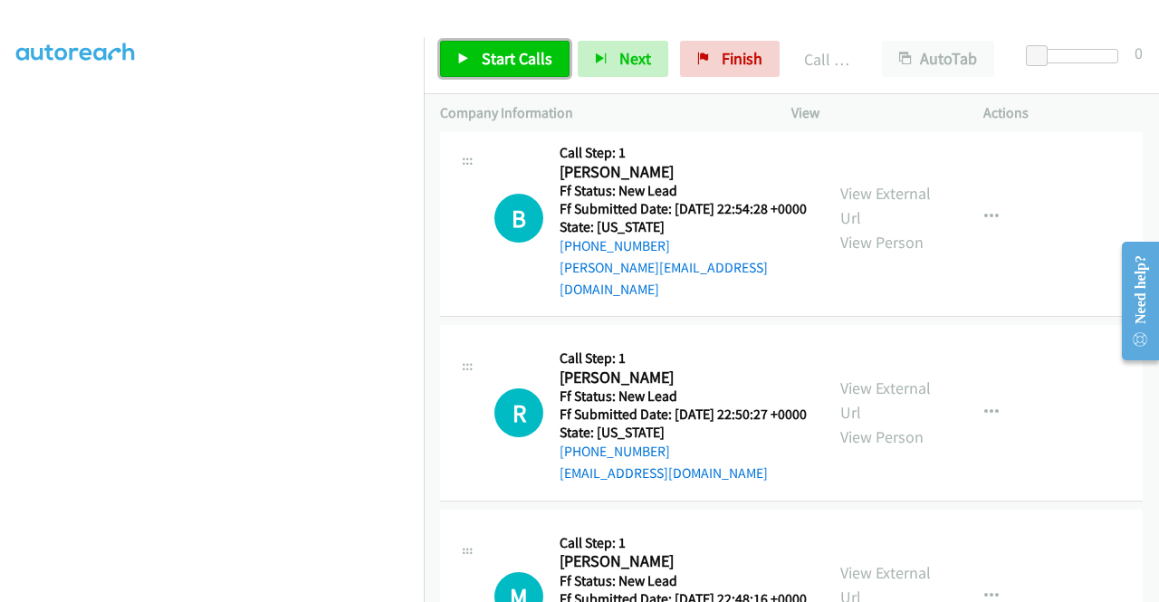
click at [492, 56] on span "Start Calls" at bounding box center [517, 58] width 71 height 21
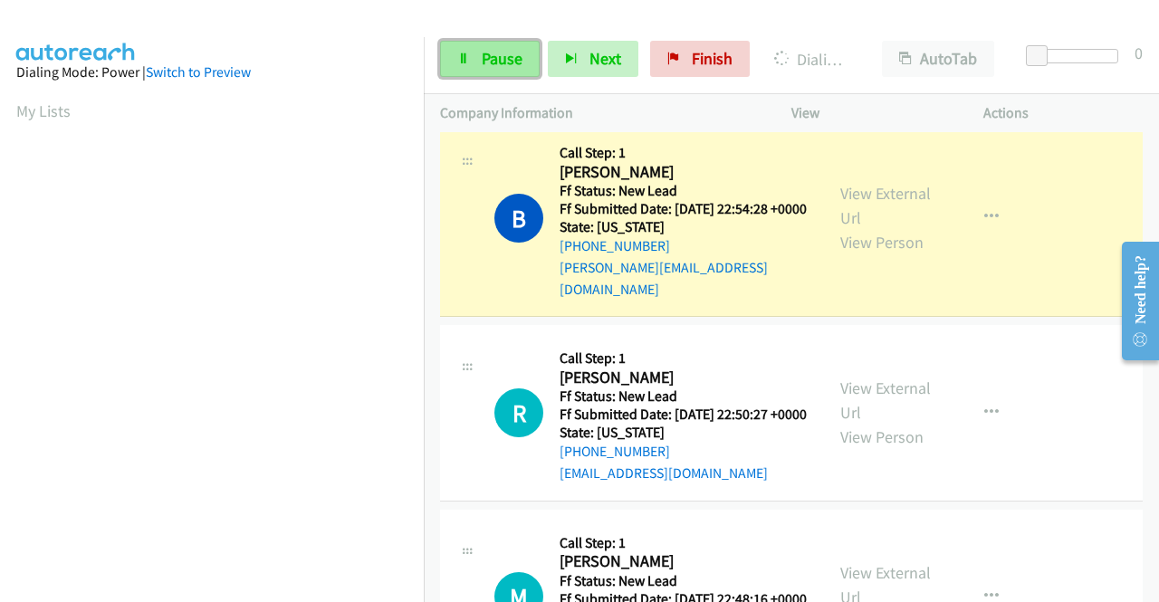
click at [490, 55] on span "Pause" at bounding box center [502, 58] width 41 height 21
